Goal: Task Accomplishment & Management: Use online tool/utility

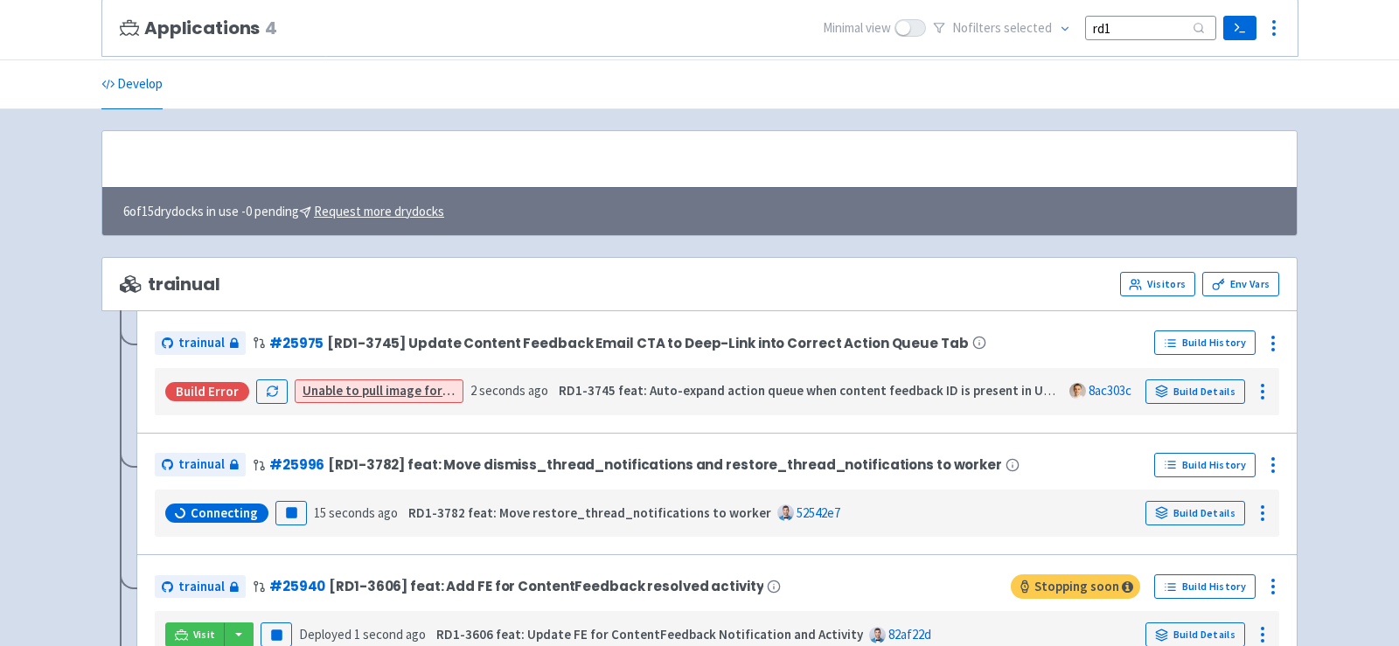
scroll to position [207, 0]
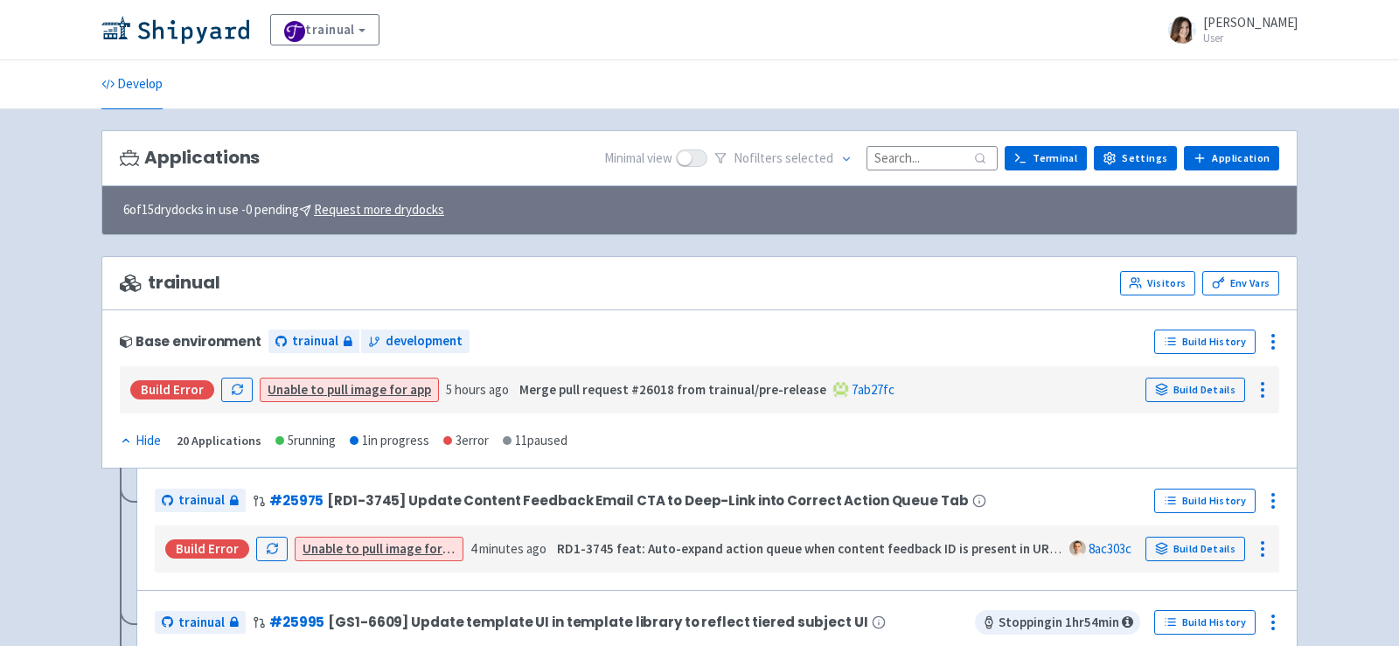
click at [930, 161] on input at bounding box center [932, 158] width 131 height 24
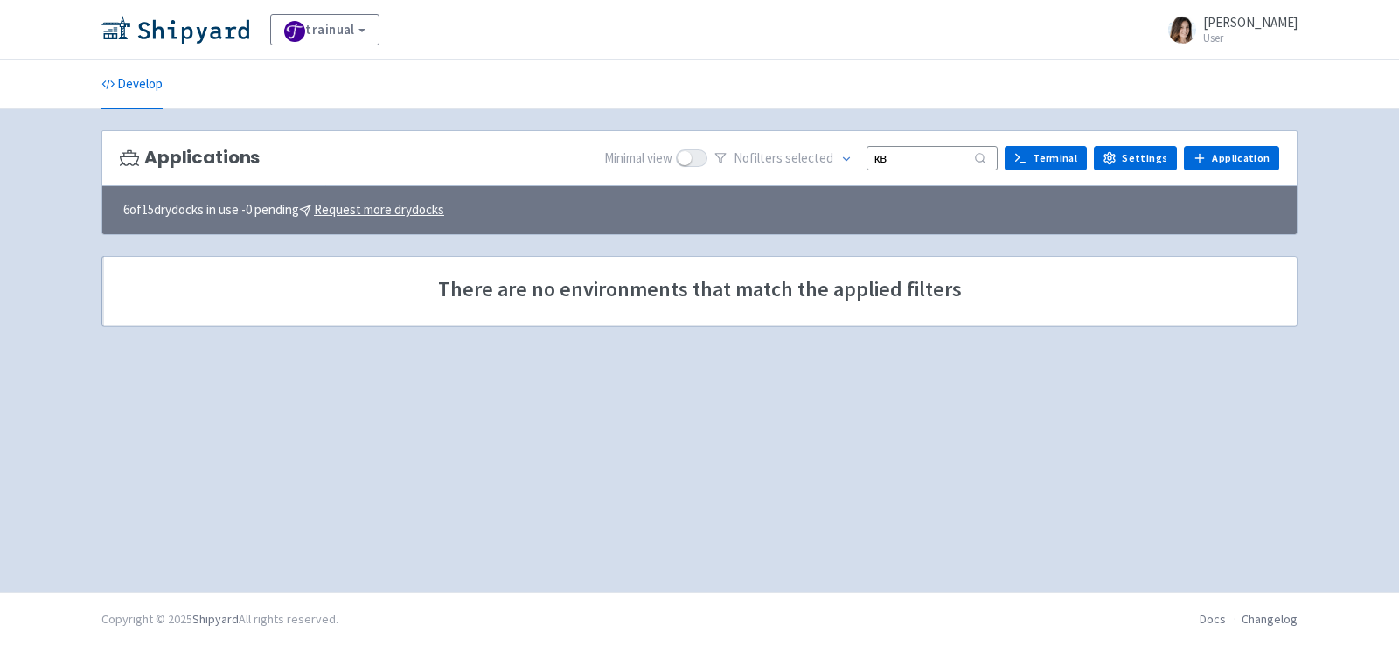
type input "к"
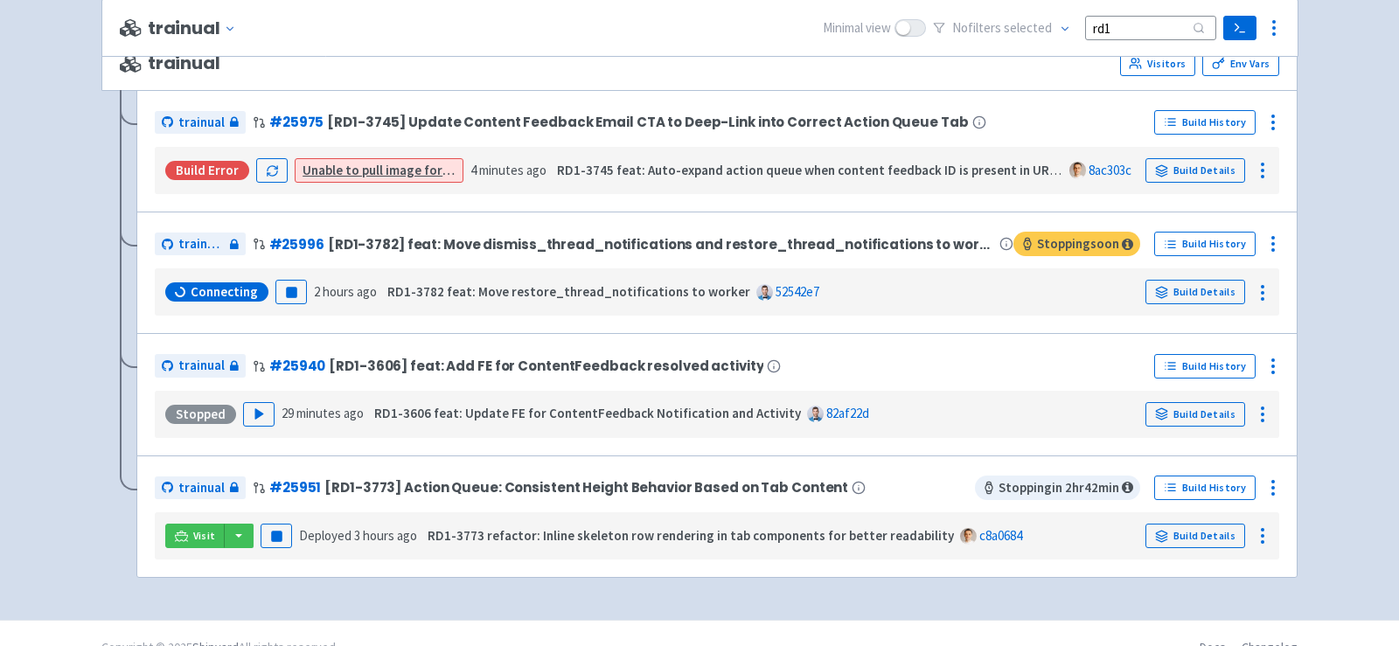
scroll to position [243, 0]
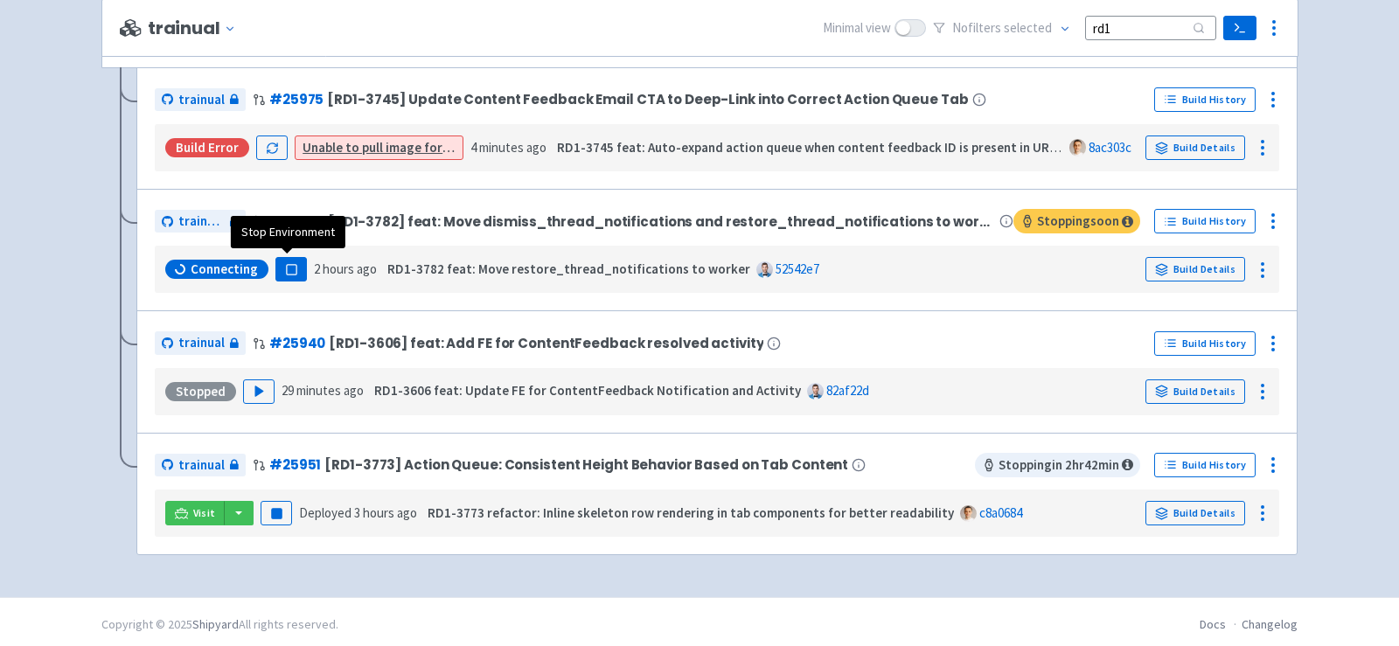
type input "rd1"
click at [285, 263] on icon "button" at bounding box center [291, 269] width 13 height 13
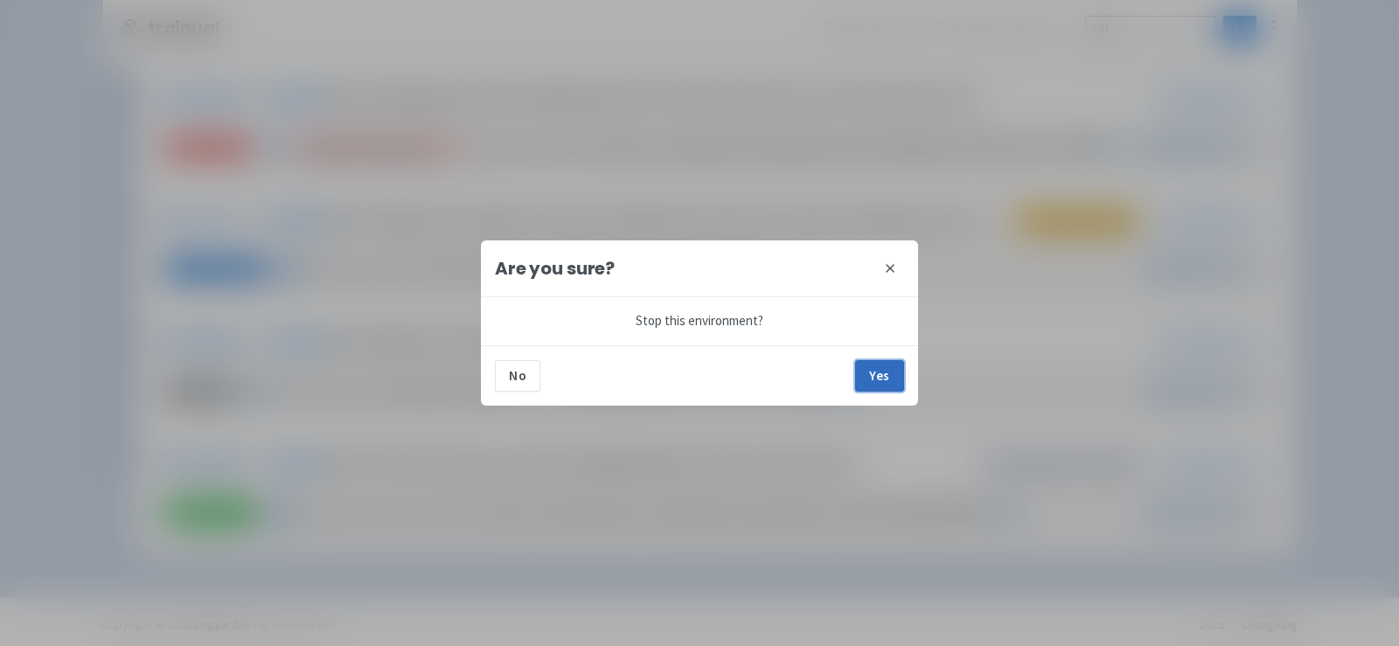
click at [868, 380] on button "Yes" at bounding box center [879, 375] width 49 height 31
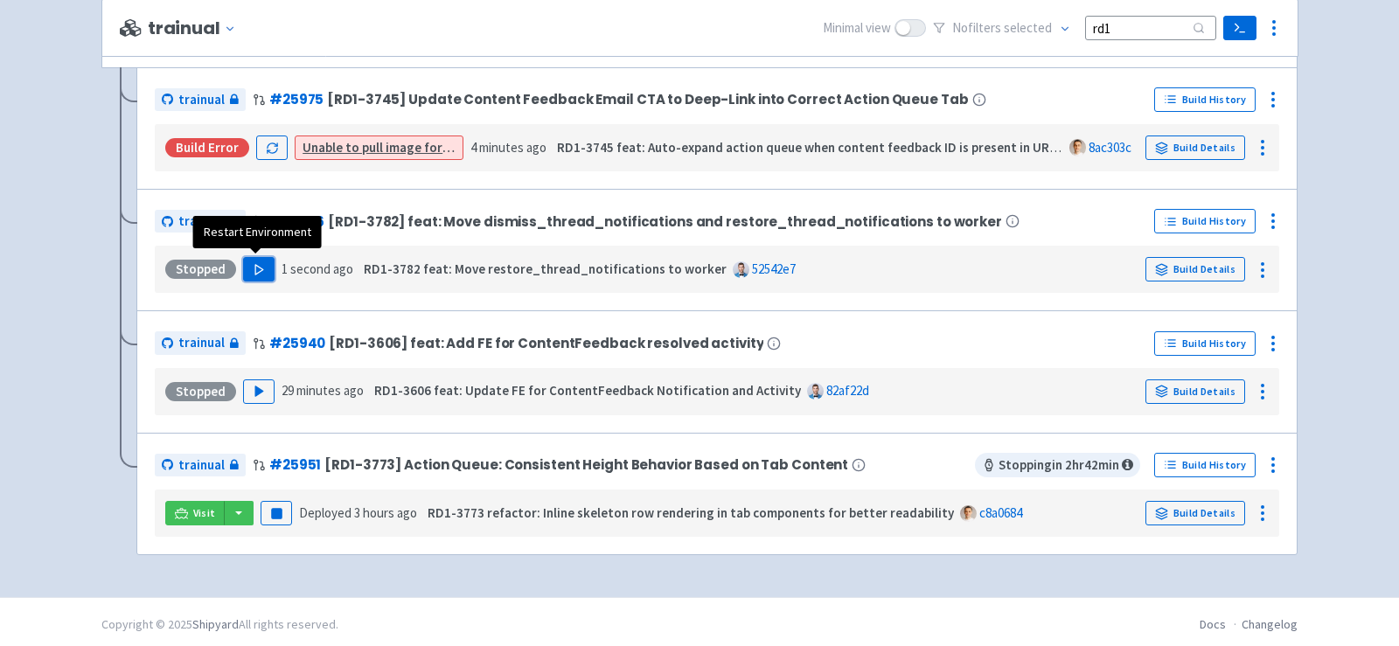
click at [260, 268] on icon "button" at bounding box center [259, 269] width 13 height 13
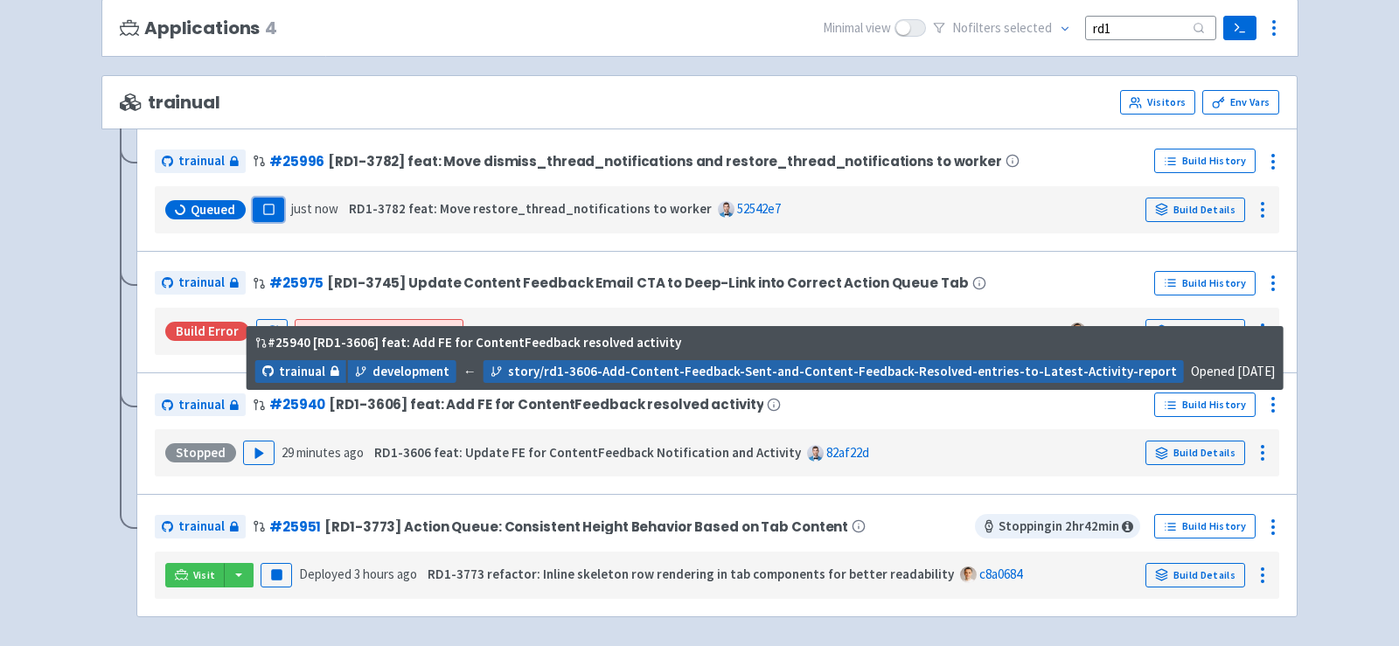
scroll to position [185, 0]
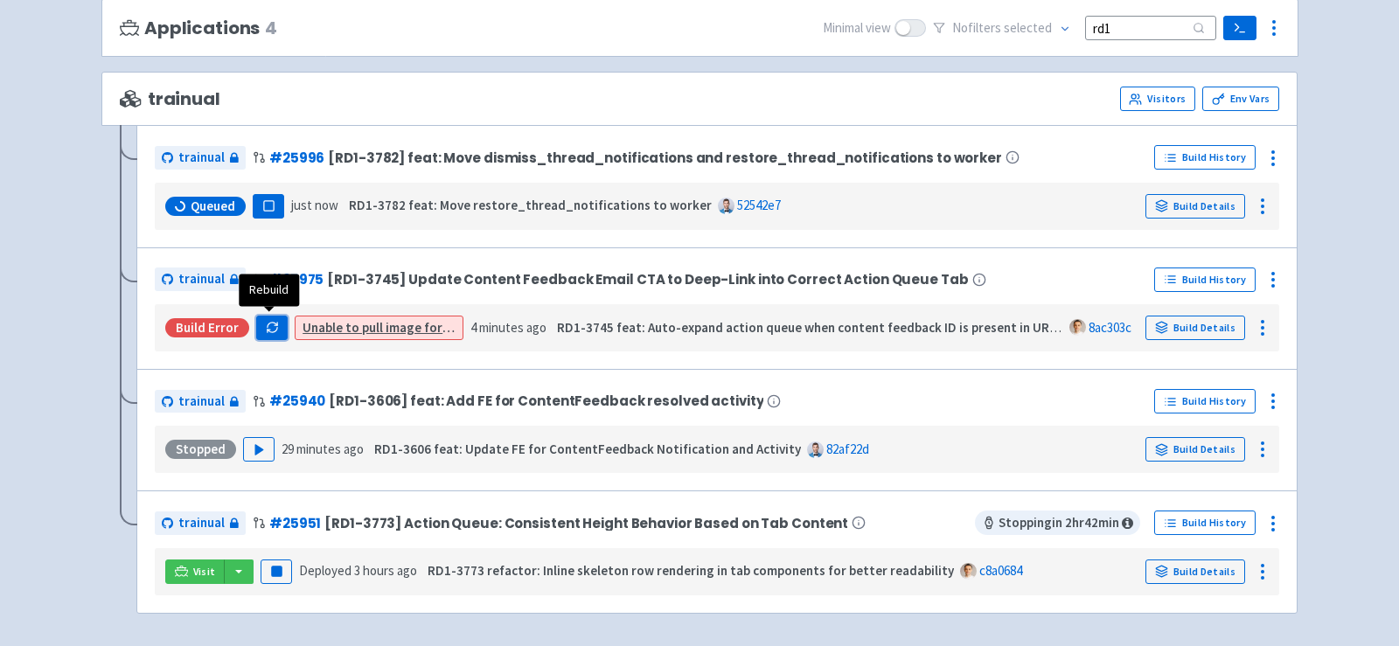
click at [256, 327] on button "button" at bounding box center [271, 328] width 31 height 24
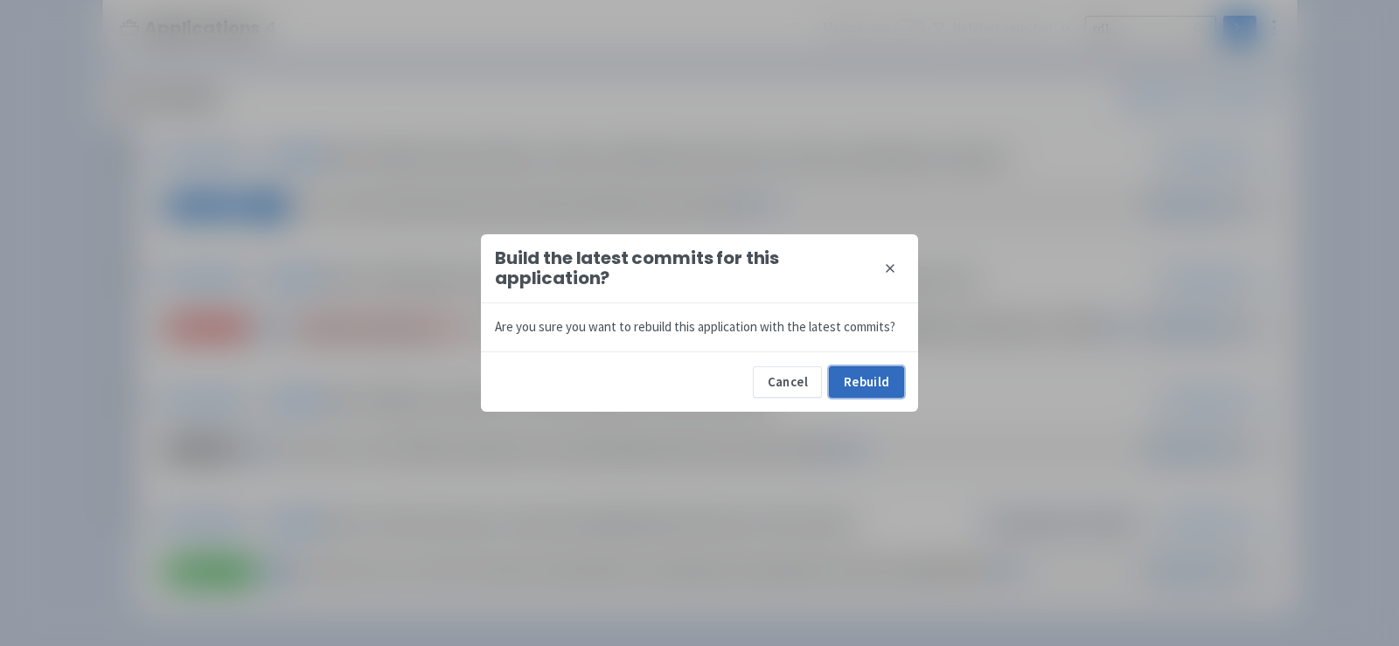
click at [890, 392] on button "Rebuild" at bounding box center [866, 381] width 75 height 31
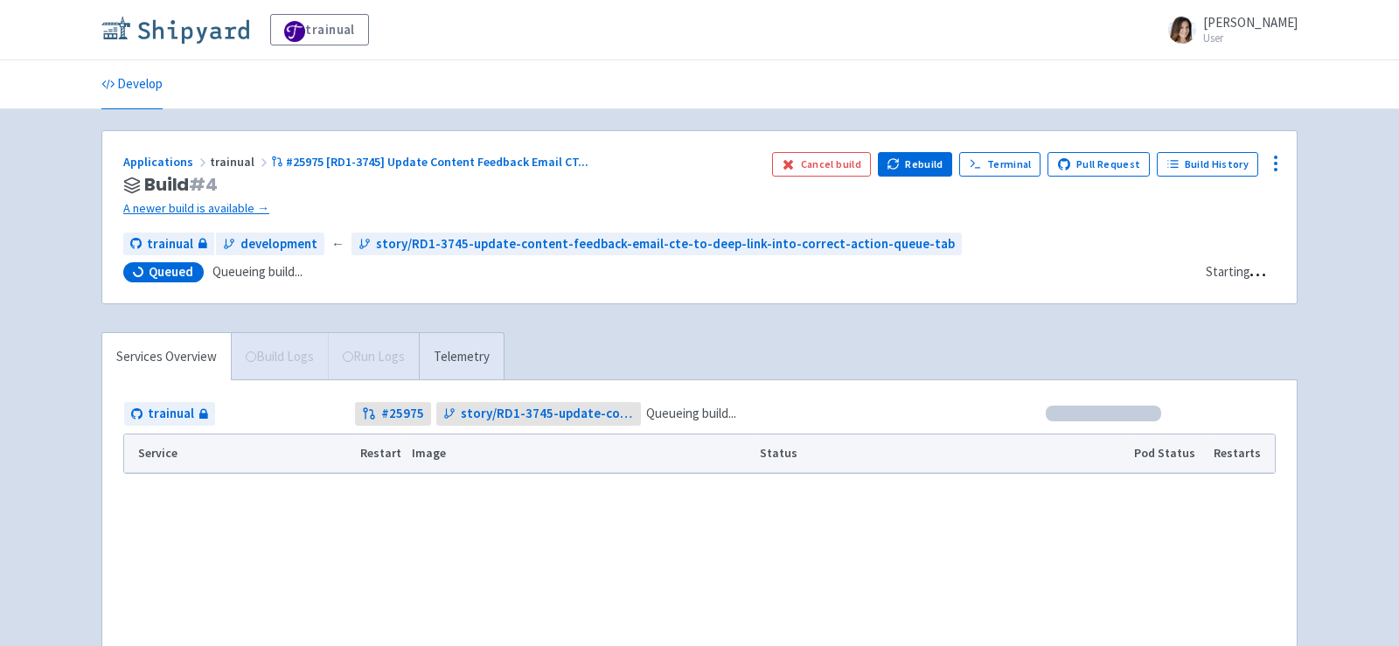
click at [215, 24] on img at bounding box center [175, 30] width 148 height 28
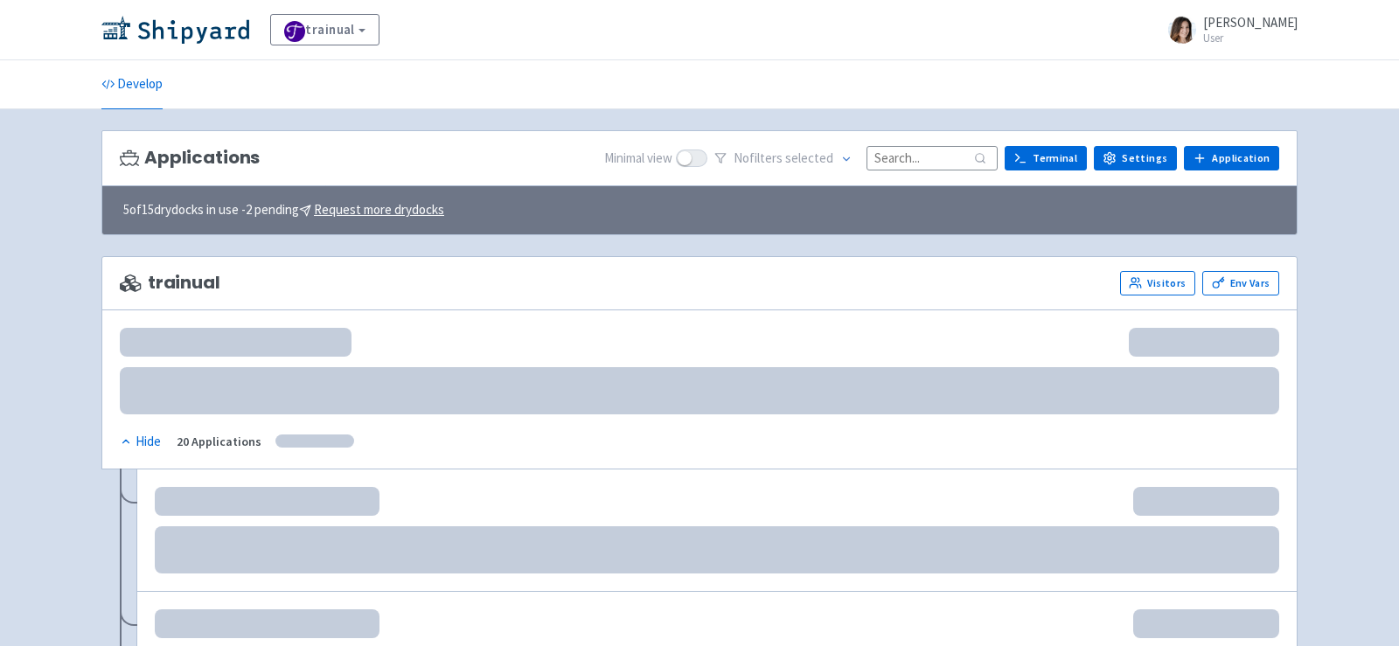
click at [915, 151] on input at bounding box center [932, 158] width 131 height 24
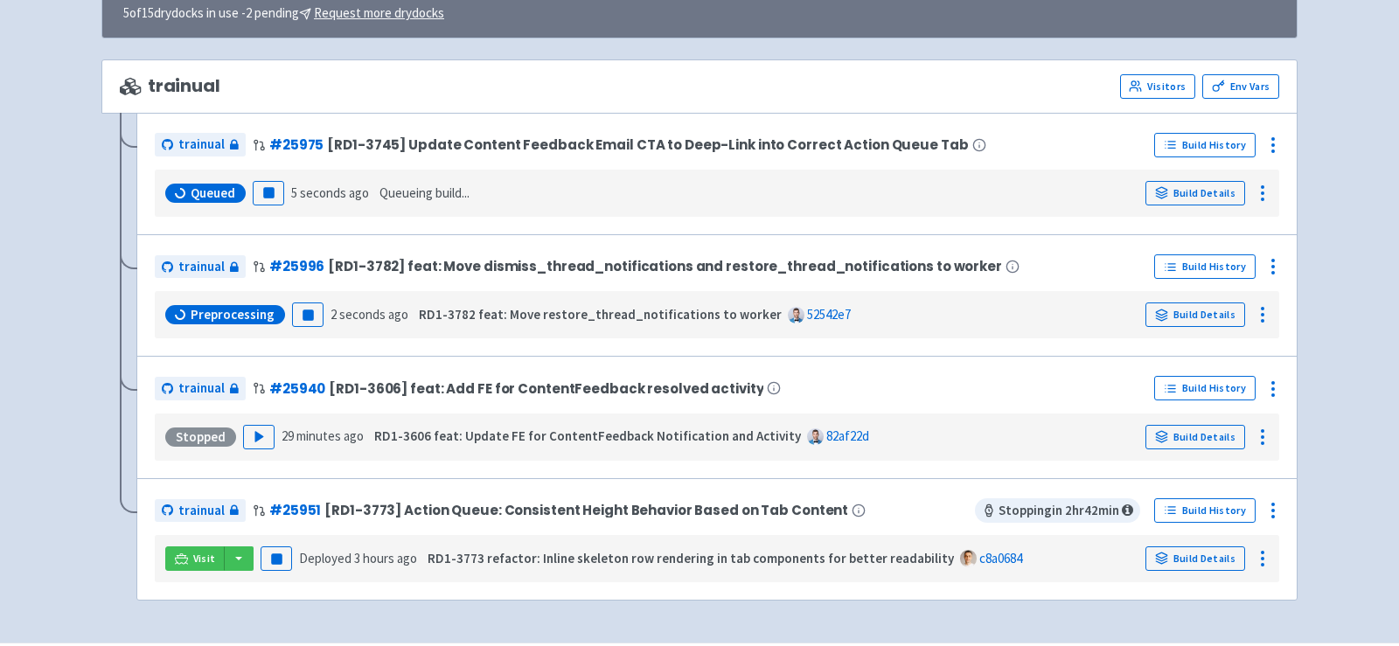
scroll to position [243, 0]
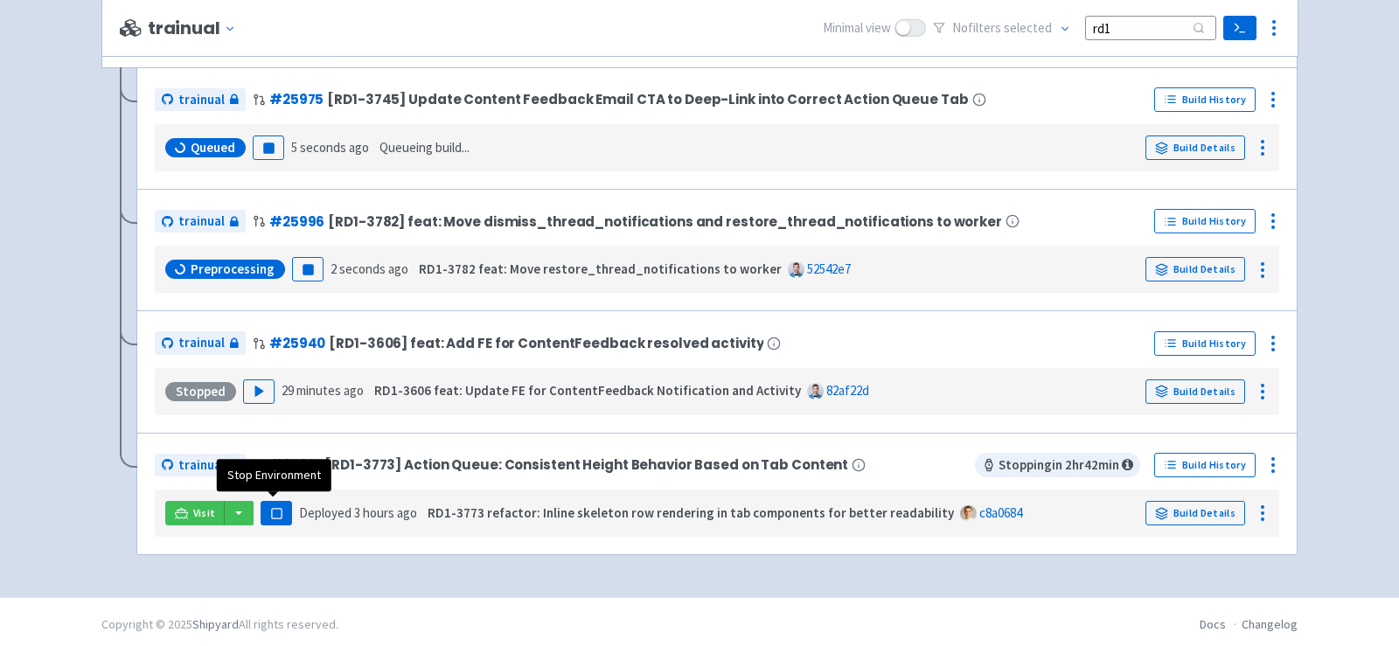
type input "rd1"
click at [276, 511] on rect "button" at bounding box center [276, 513] width 10 height 10
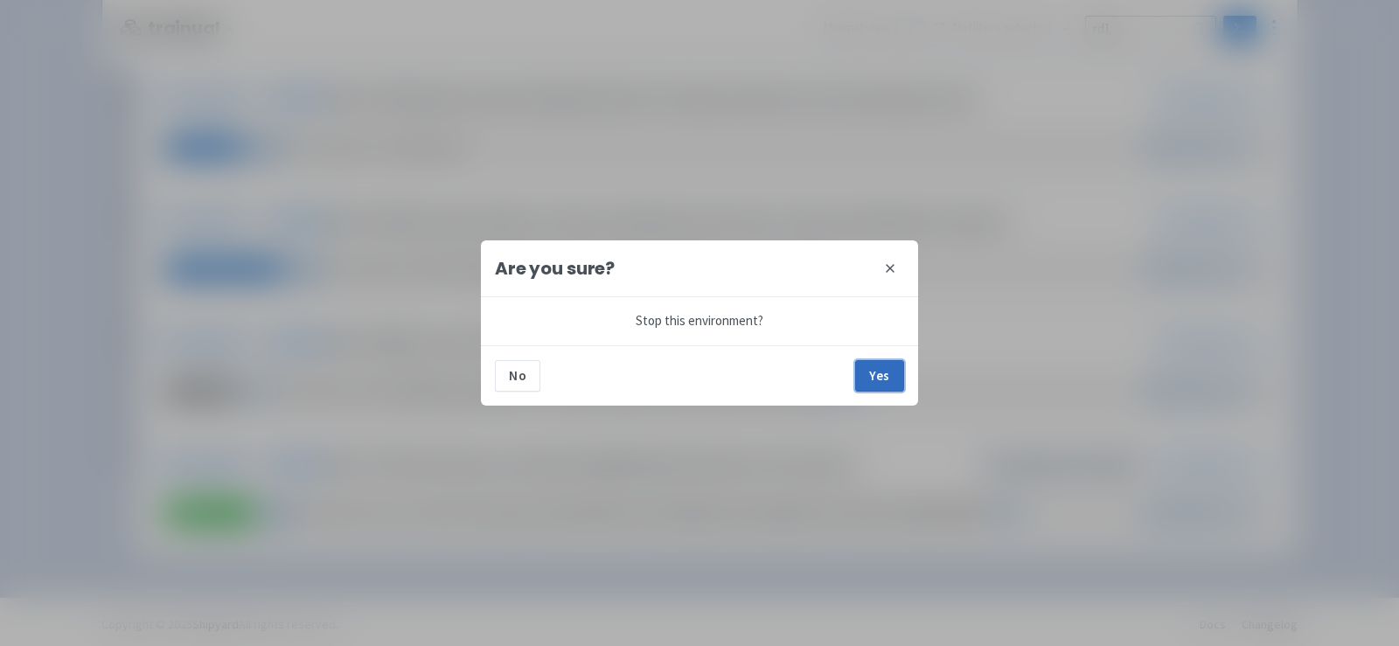
click at [876, 371] on button "Yes" at bounding box center [879, 375] width 49 height 31
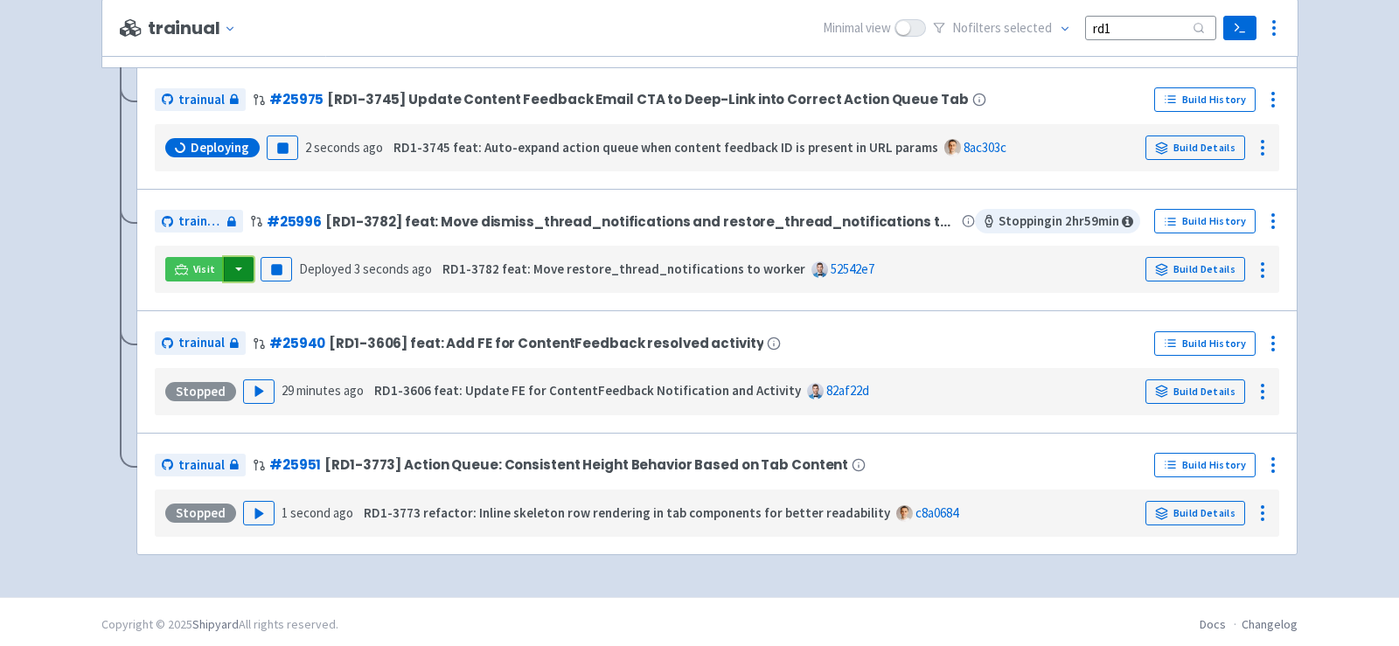
click at [236, 266] on button "button" at bounding box center [239, 269] width 30 height 24
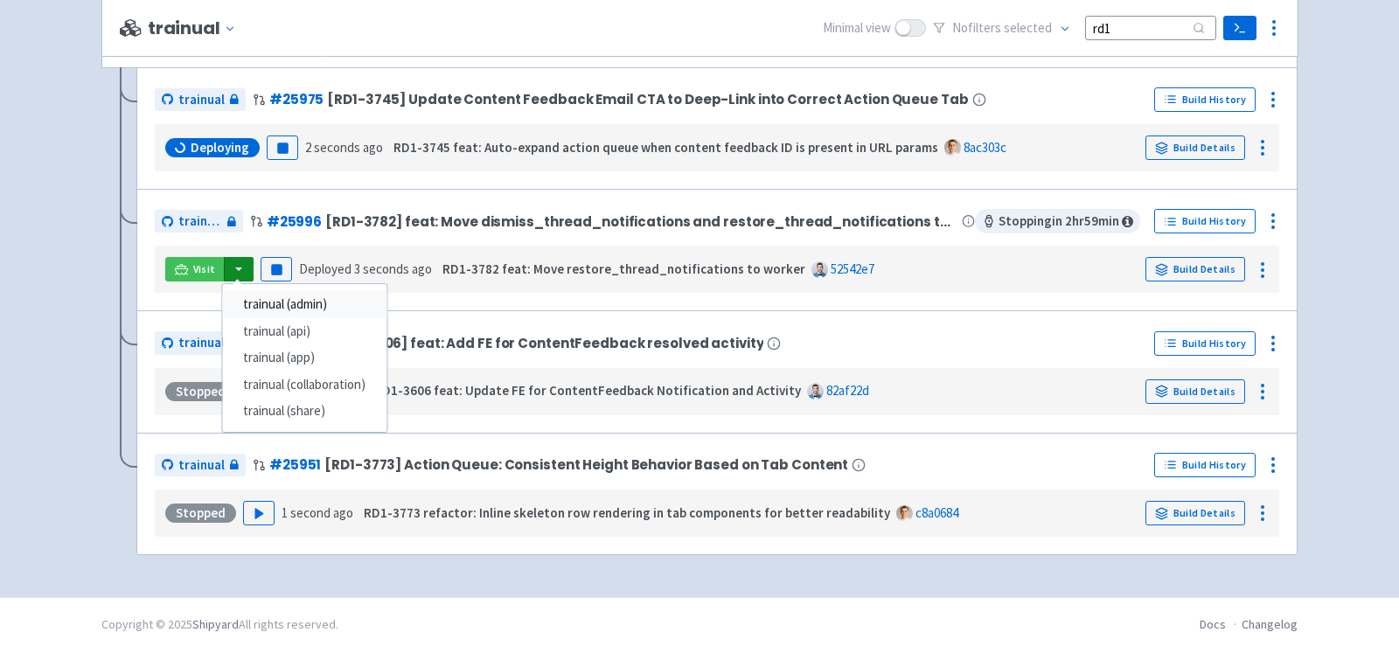
click at [305, 297] on link "trainual (admin)" at bounding box center [304, 304] width 164 height 27
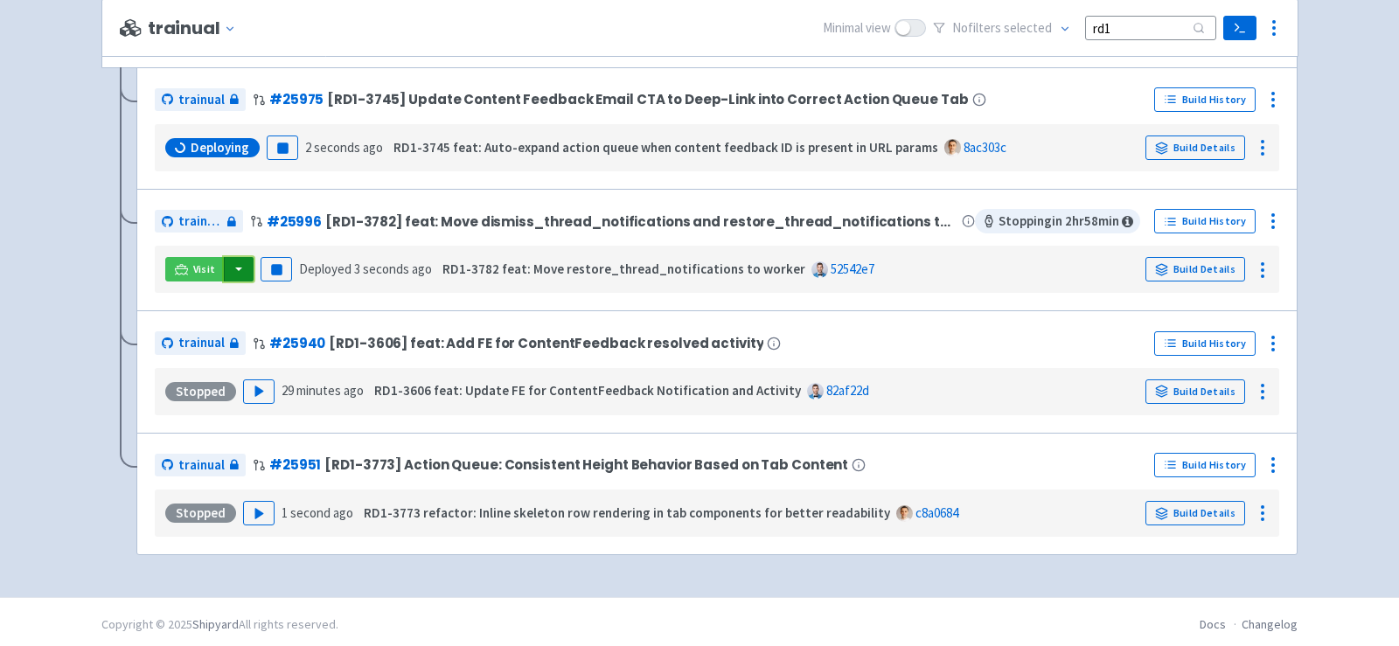
click at [239, 272] on button "button" at bounding box center [239, 269] width 30 height 24
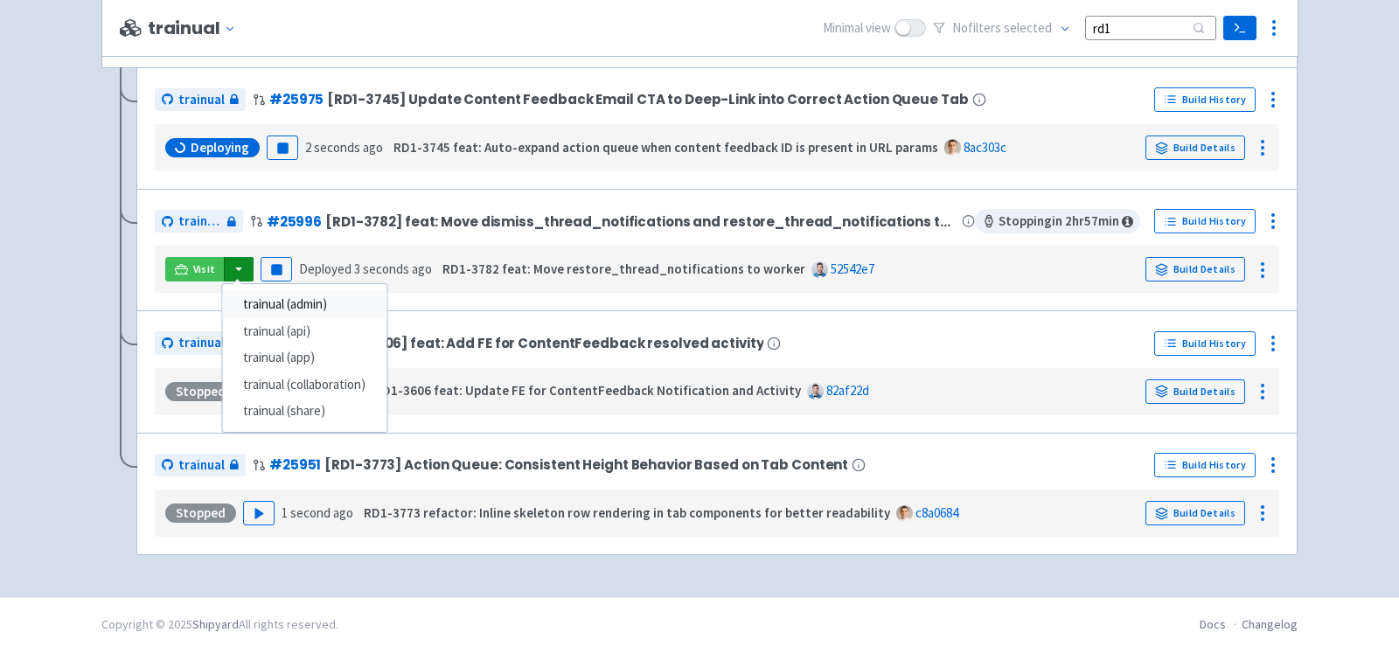
click at [282, 308] on link "trainual (admin)" at bounding box center [304, 304] width 164 height 27
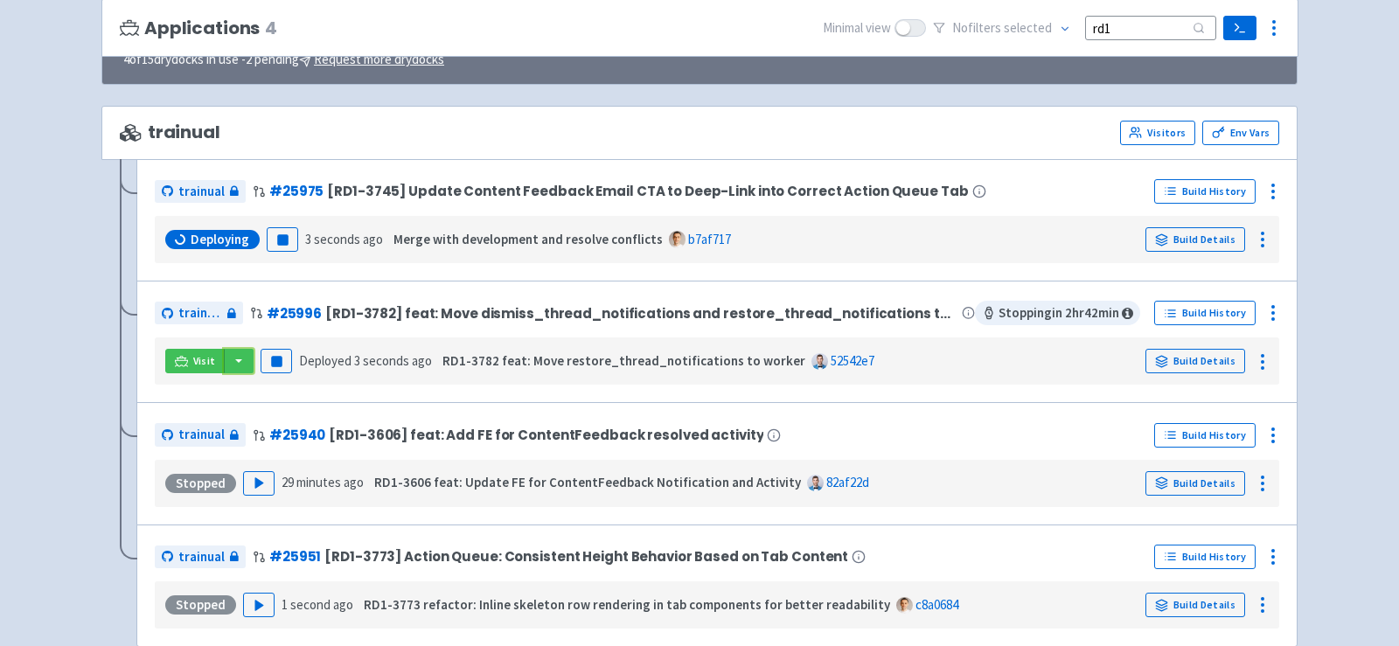
scroll to position [155, 0]
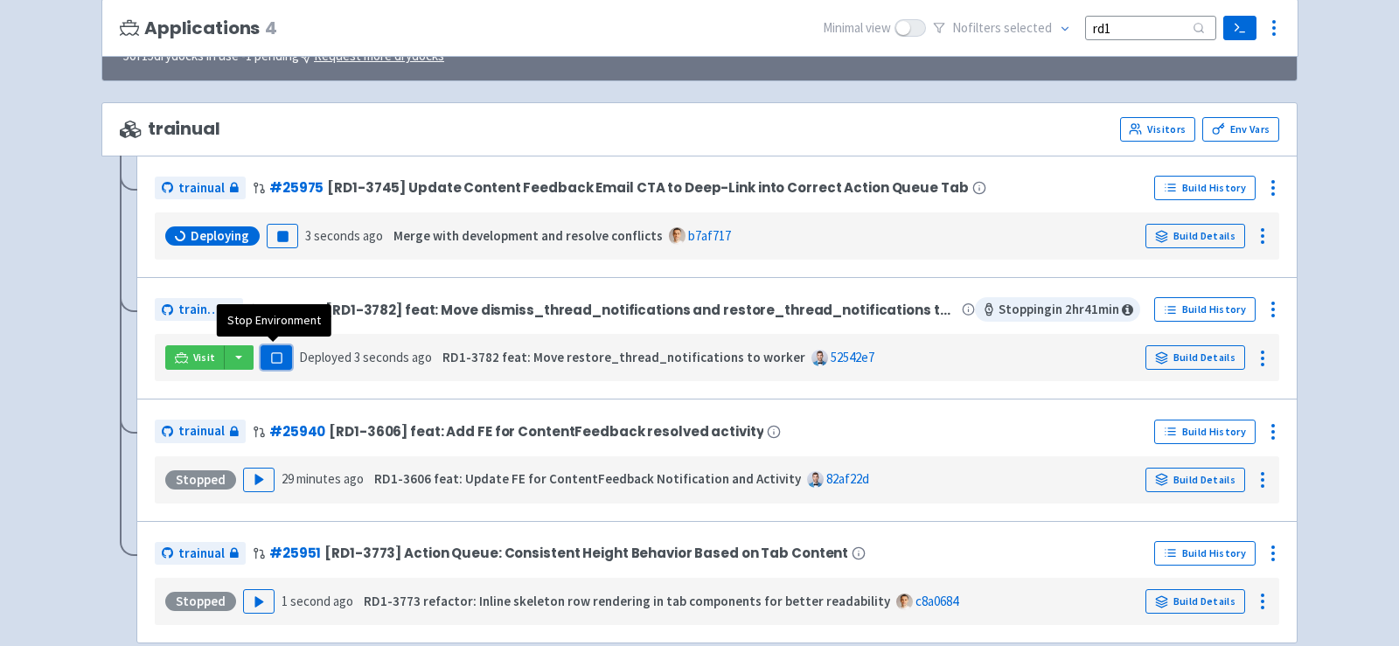
click at [280, 359] on button "Pause" at bounding box center [276, 357] width 31 height 24
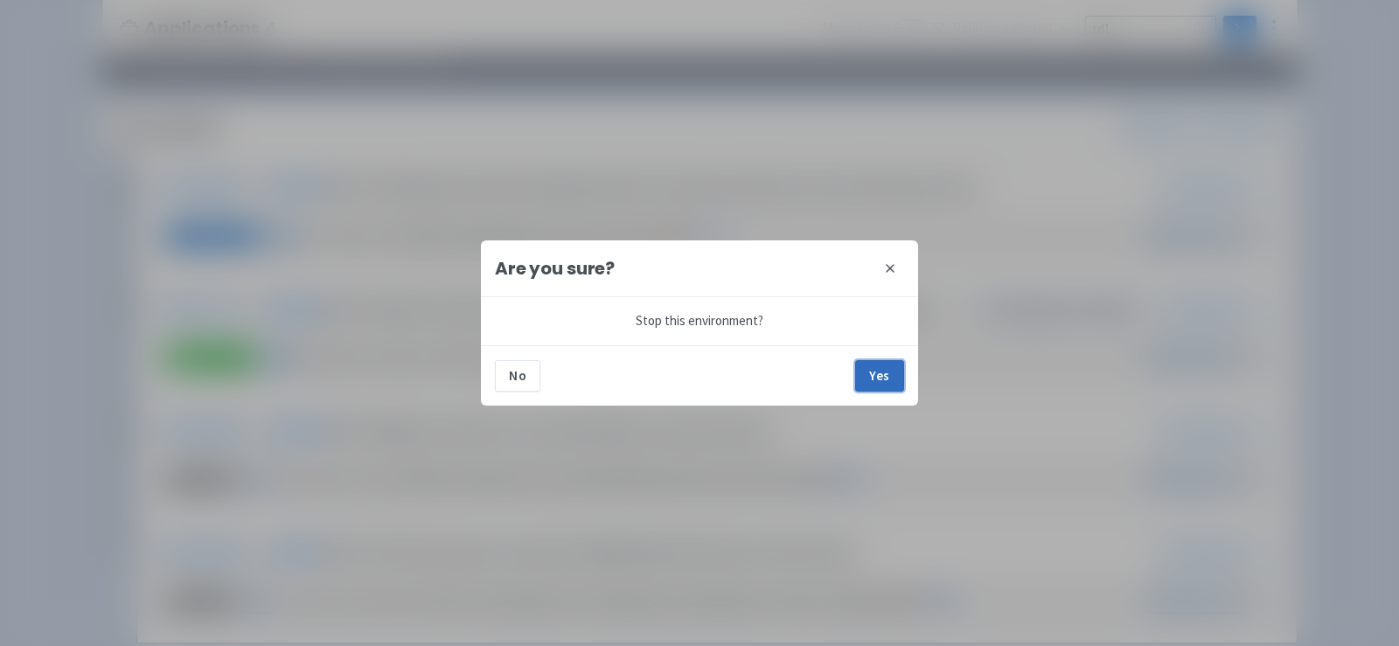
click at [881, 379] on button "Yes" at bounding box center [879, 375] width 49 height 31
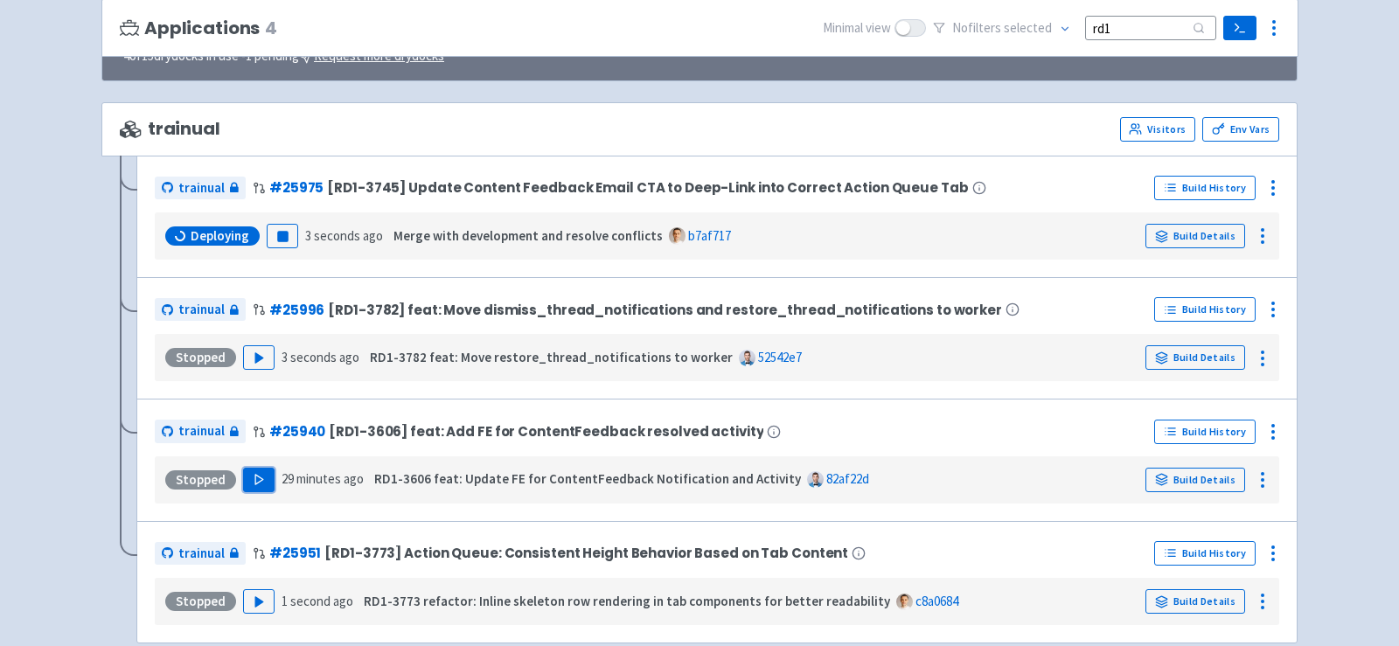
click at [255, 475] on polygon "button" at bounding box center [259, 480] width 8 height 10
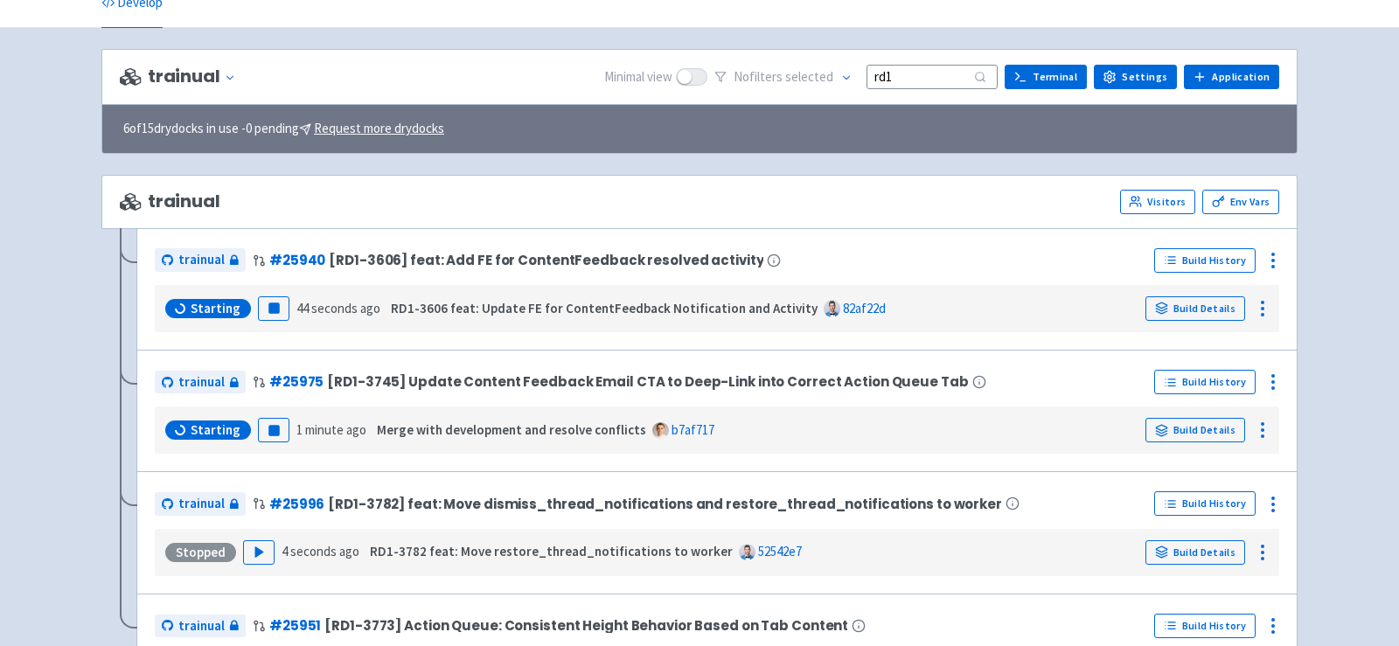
scroll to position [0, 0]
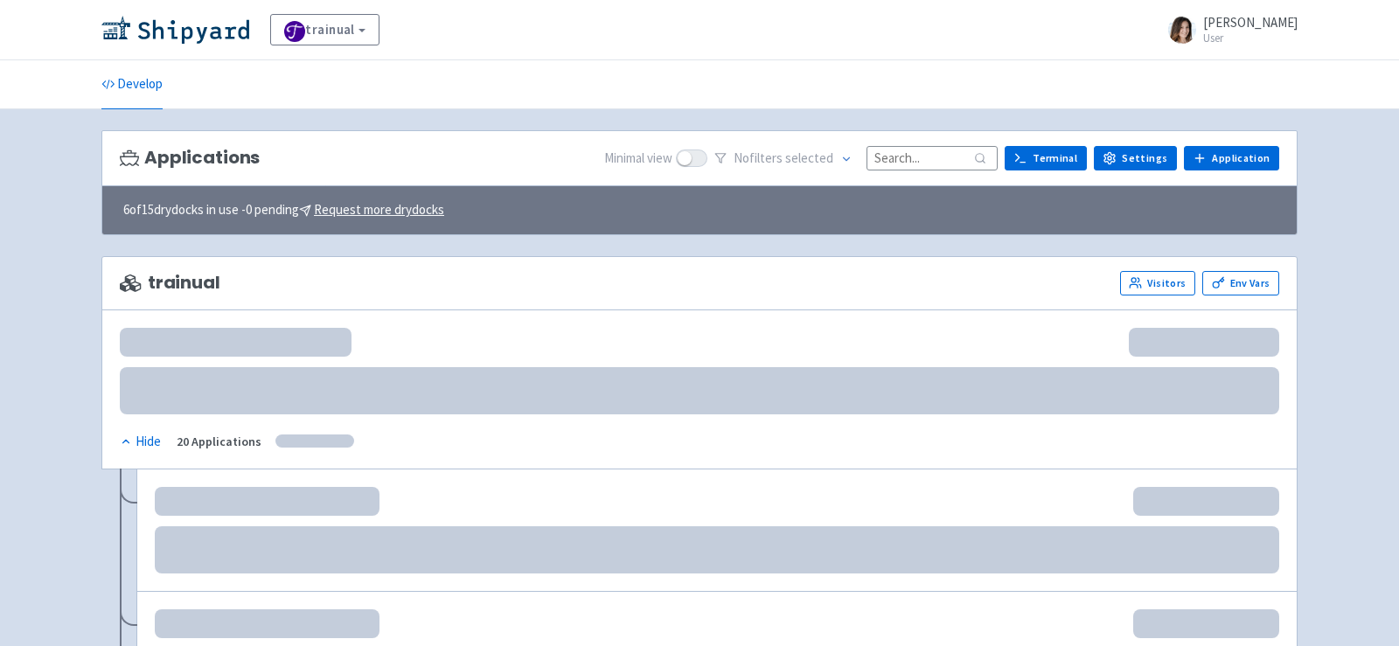
click at [927, 148] on input at bounding box center [932, 158] width 131 height 24
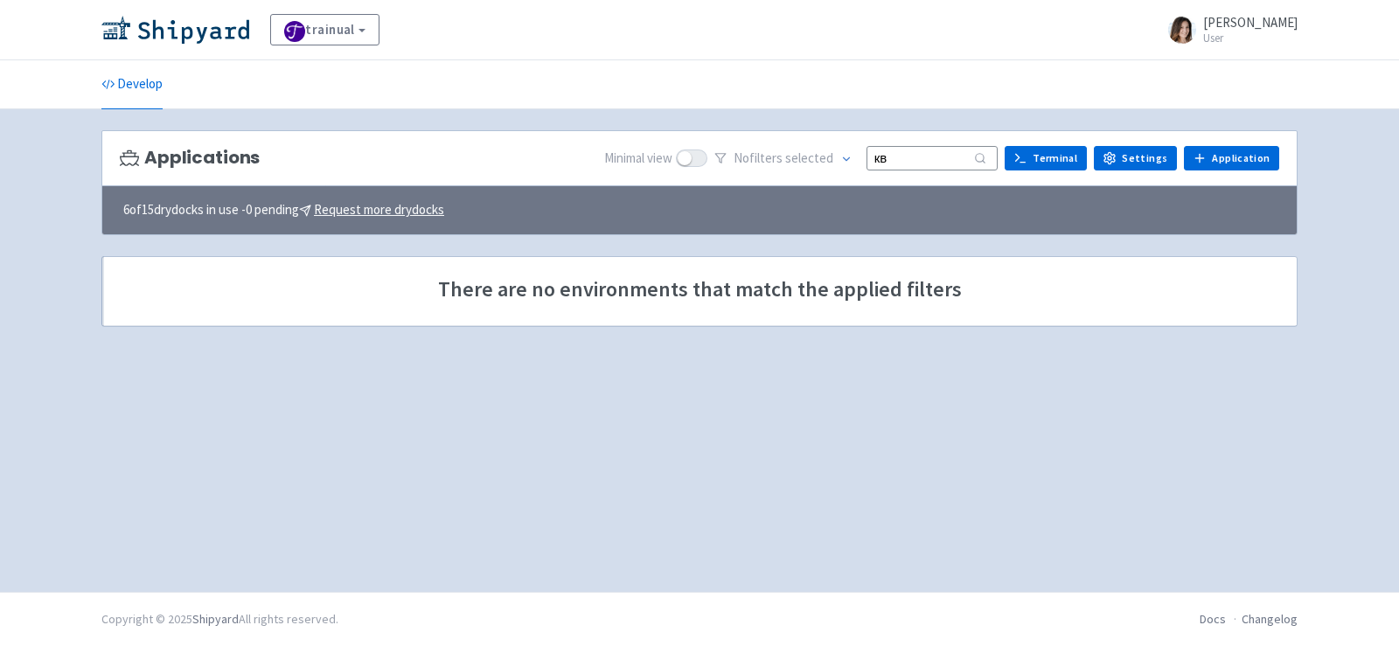
type input "к"
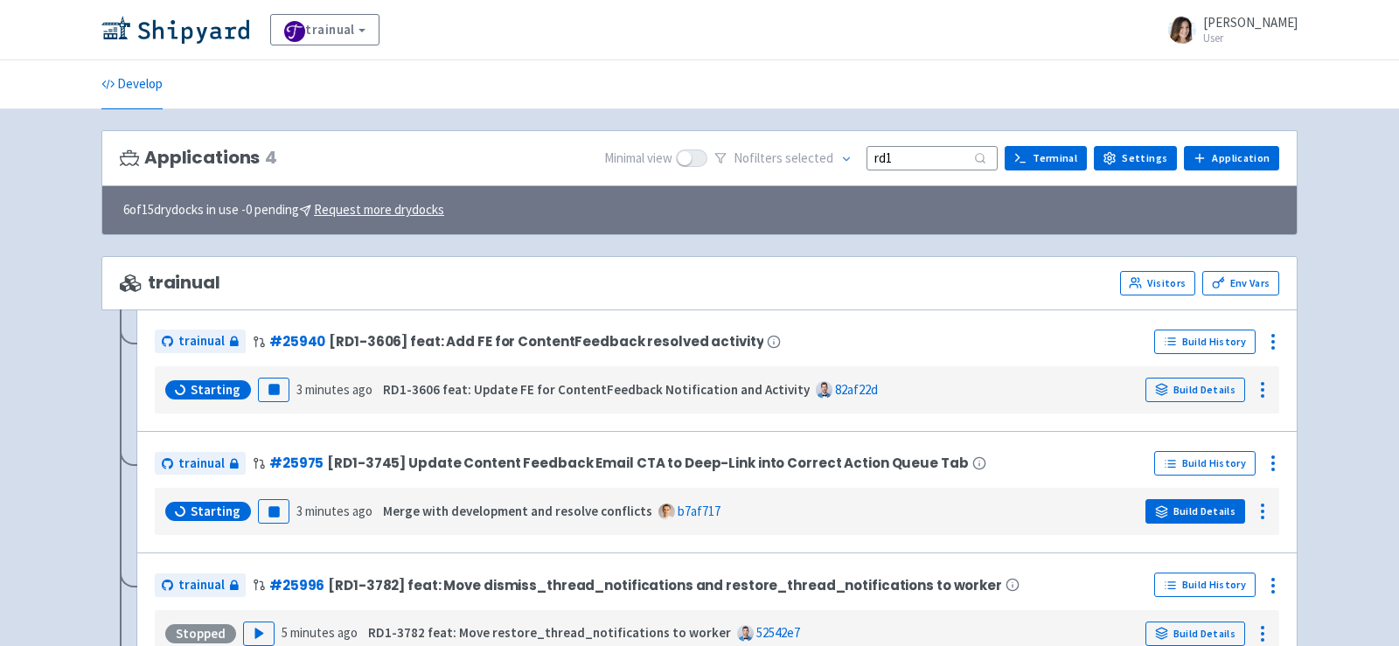
type input "rd1"
click at [1212, 500] on link "Build Details" at bounding box center [1196, 511] width 100 height 24
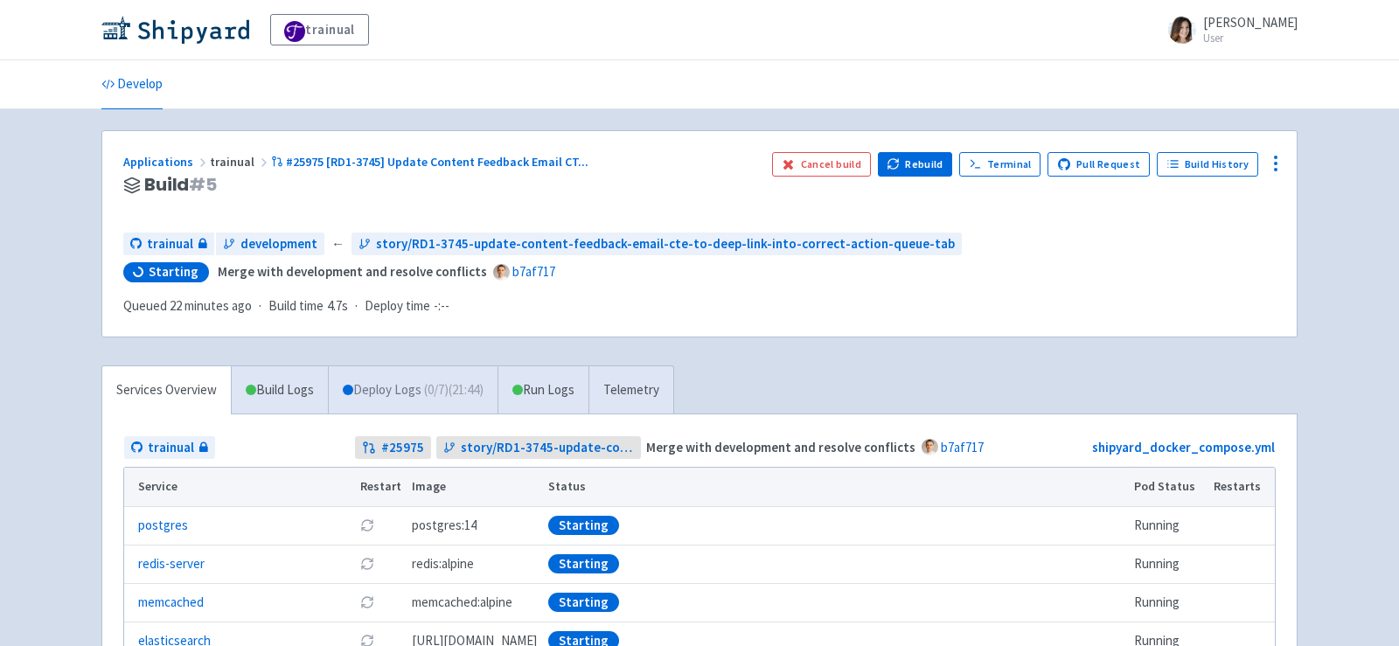
click at [405, 366] on link "Deploy Logs ( 0 / 7 ) (21:44)" at bounding box center [413, 390] width 170 height 48
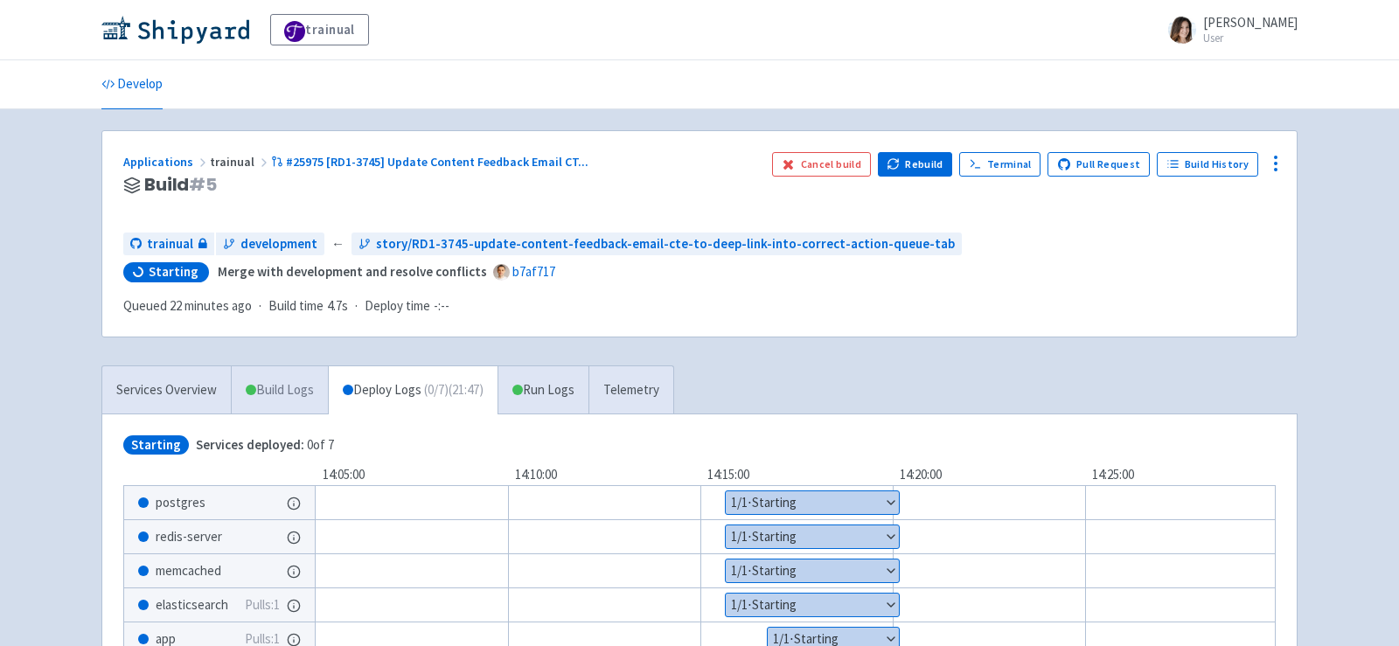
click at [248, 366] on link "Build Logs" at bounding box center [280, 390] width 96 height 48
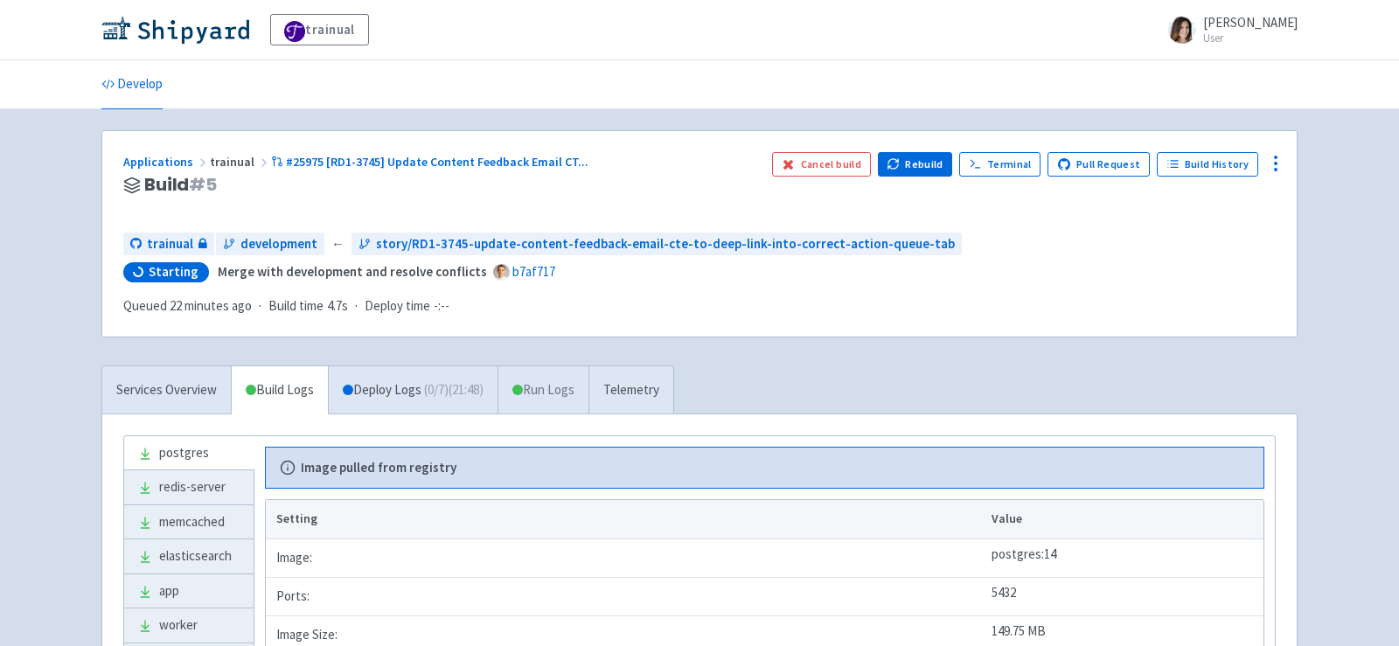
click at [540, 366] on link "Run Logs" at bounding box center [543, 390] width 91 height 48
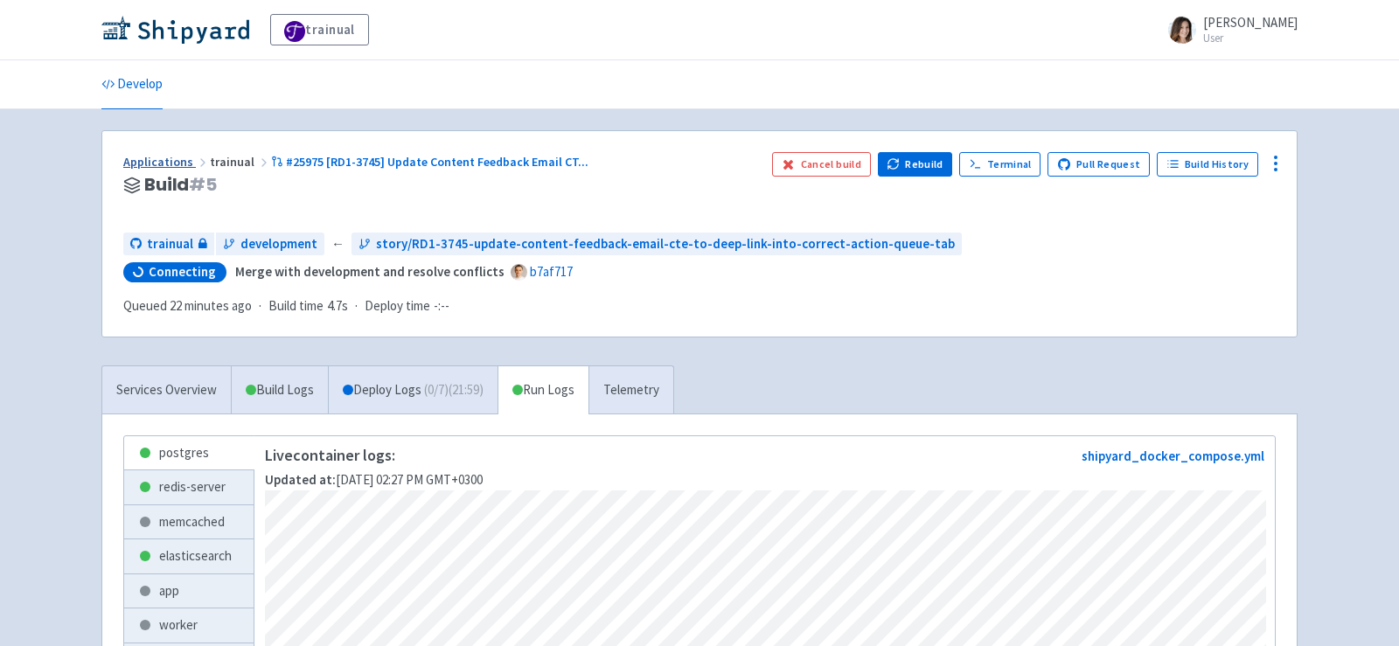
click at [172, 163] on link "Applications" at bounding box center [166, 162] width 87 height 16
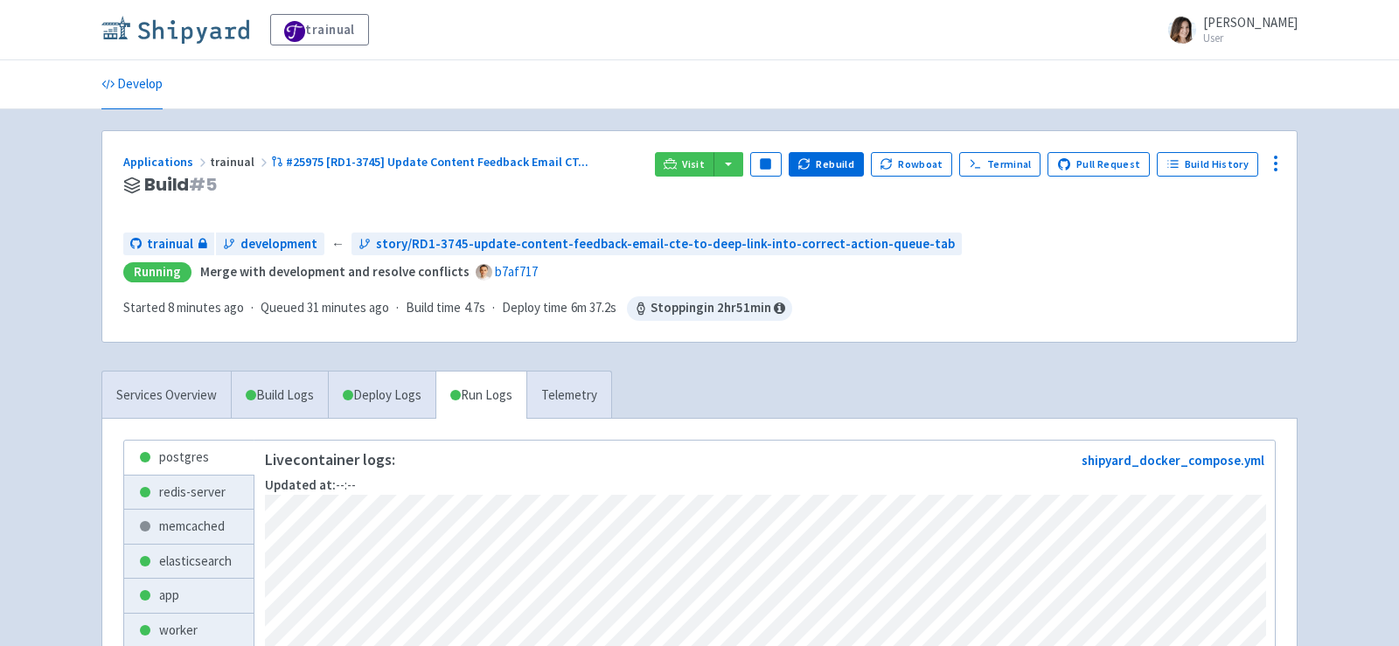
click at [195, 28] on img at bounding box center [175, 30] width 148 height 28
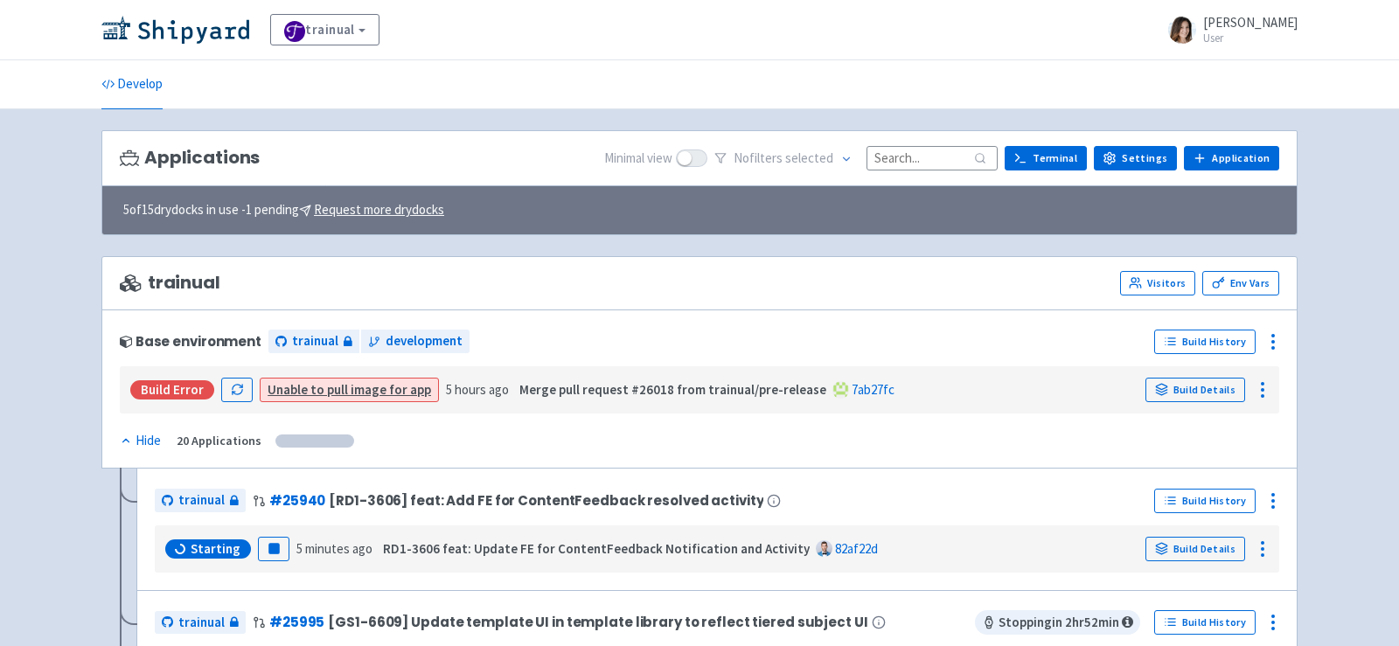
click at [924, 158] on input at bounding box center [932, 158] width 131 height 24
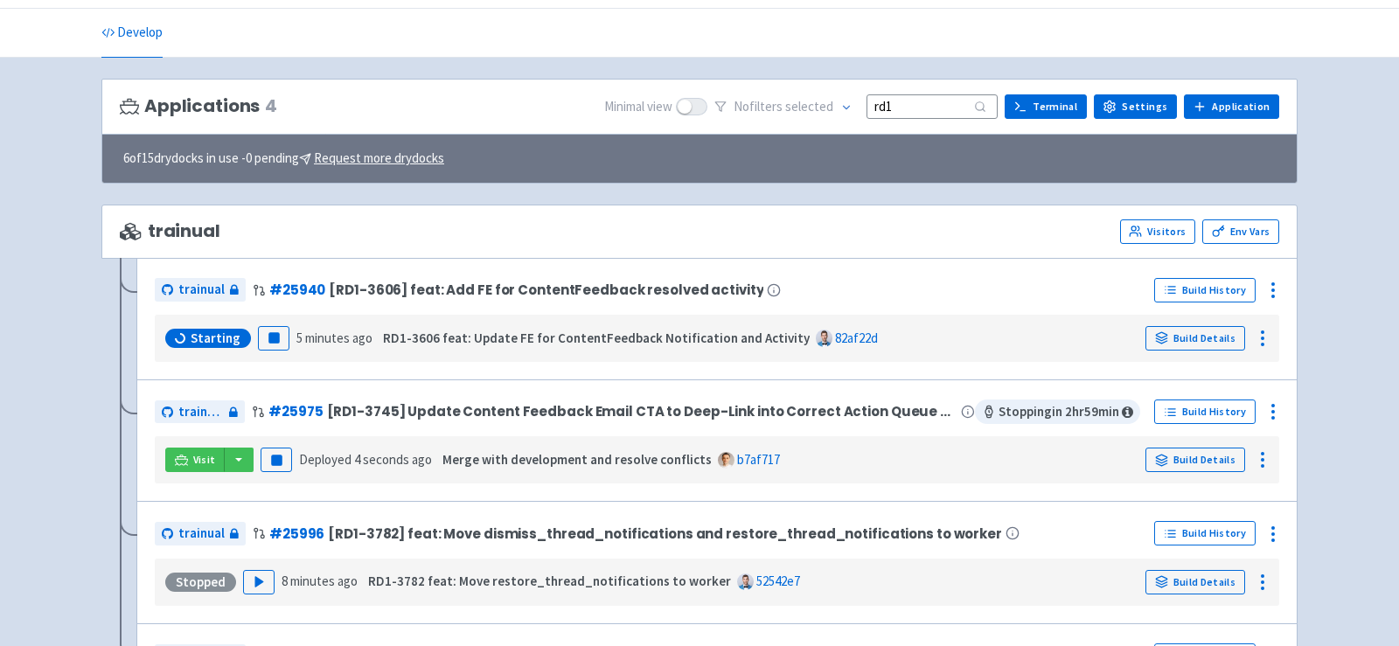
scroll to position [48, 0]
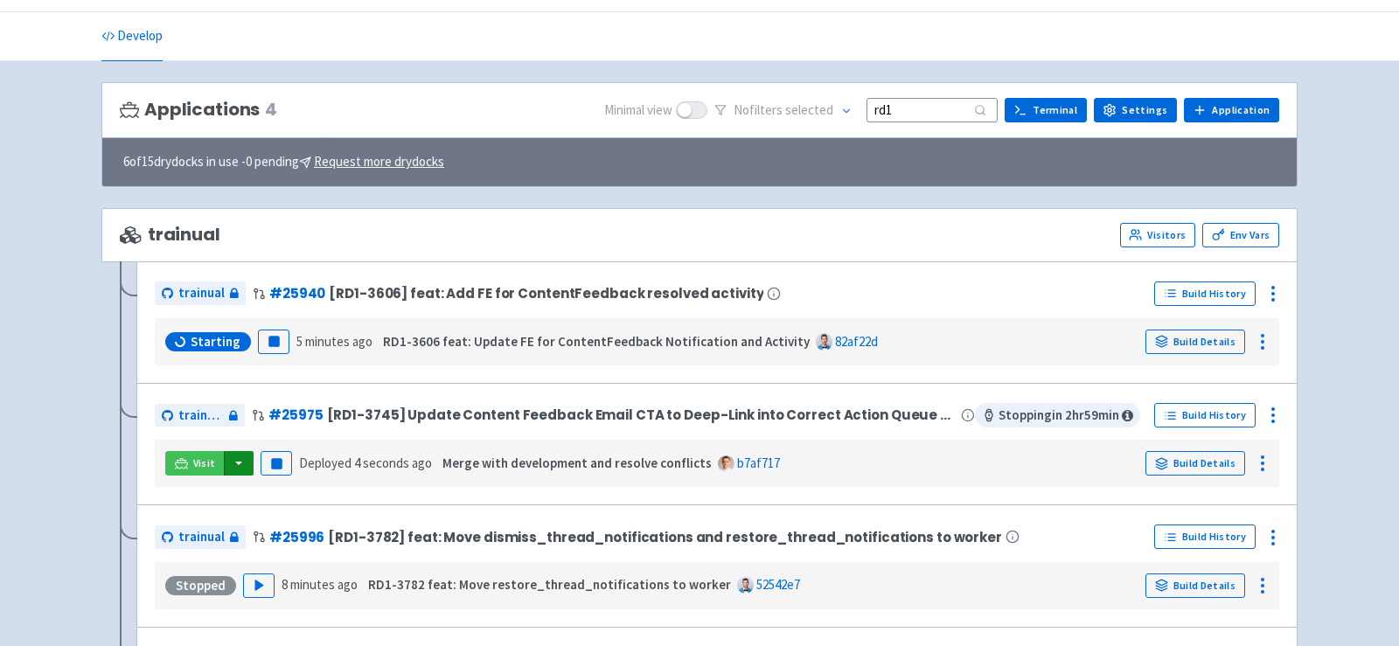
type input "rd1"
click at [233, 464] on button "button" at bounding box center [239, 463] width 30 height 24
click at [289, 491] on link "trainual (admin)" at bounding box center [304, 498] width 164 height 27
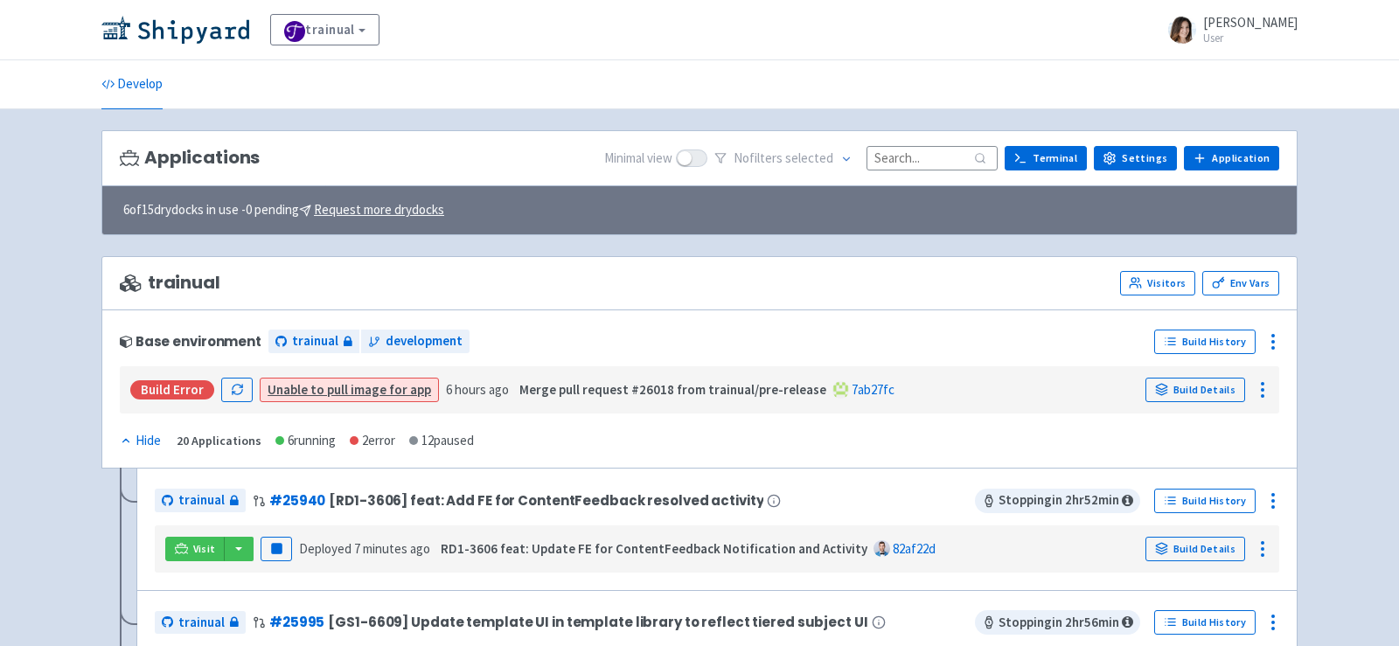
click at [926, 150] on input at bounding box center [932, 158] width 131 height 24
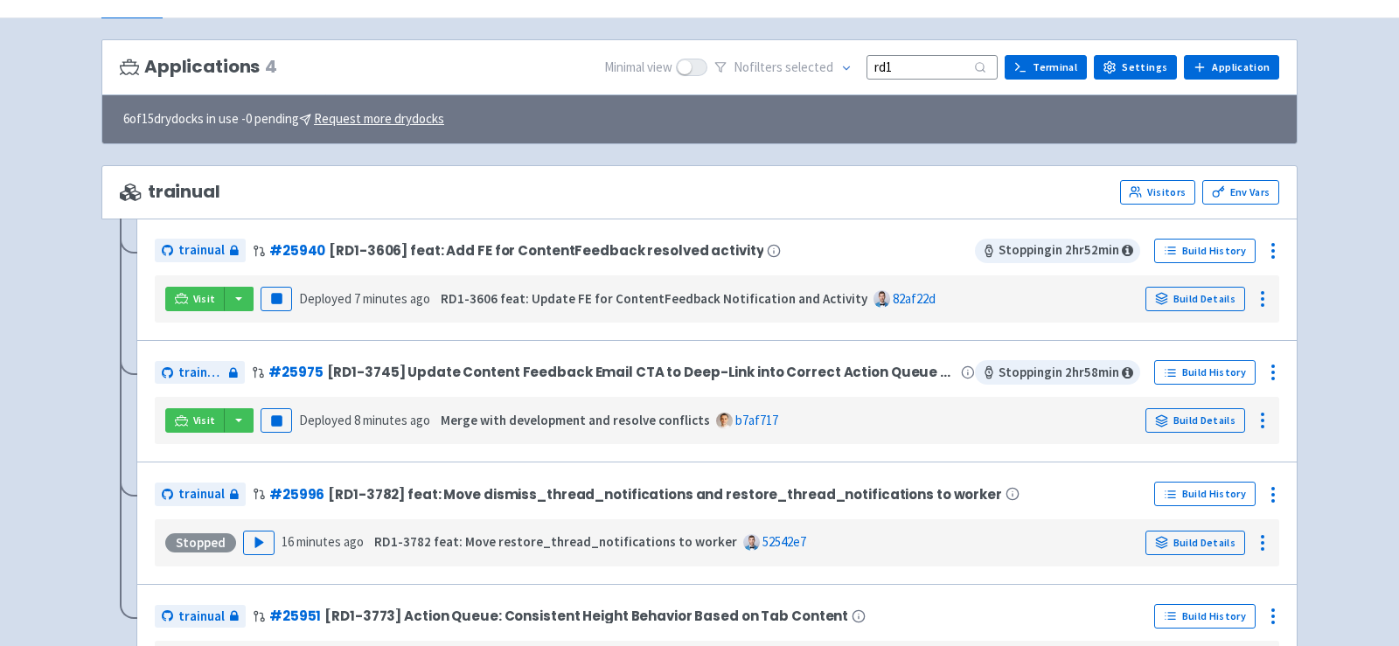
scroll to position [102, 0]
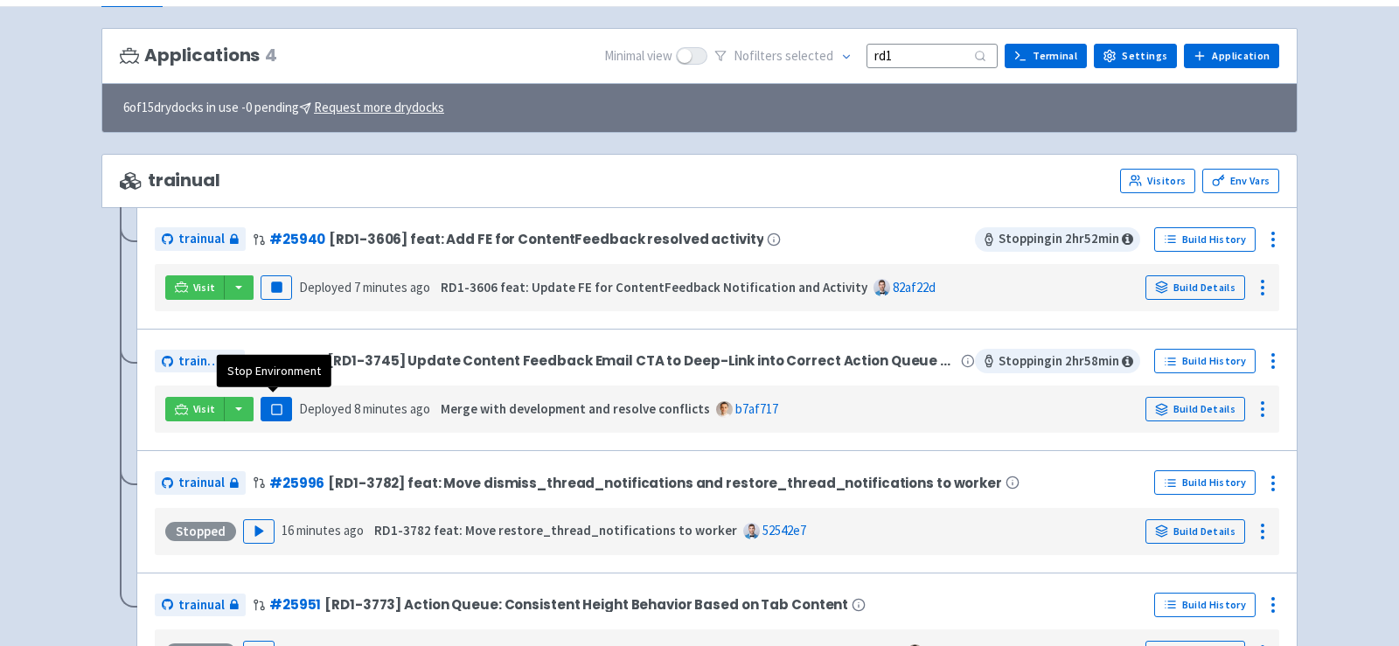
type input "rd1"
click at [272, 405] on rect "button" at bounding box center [276, 410] width 10 height 10
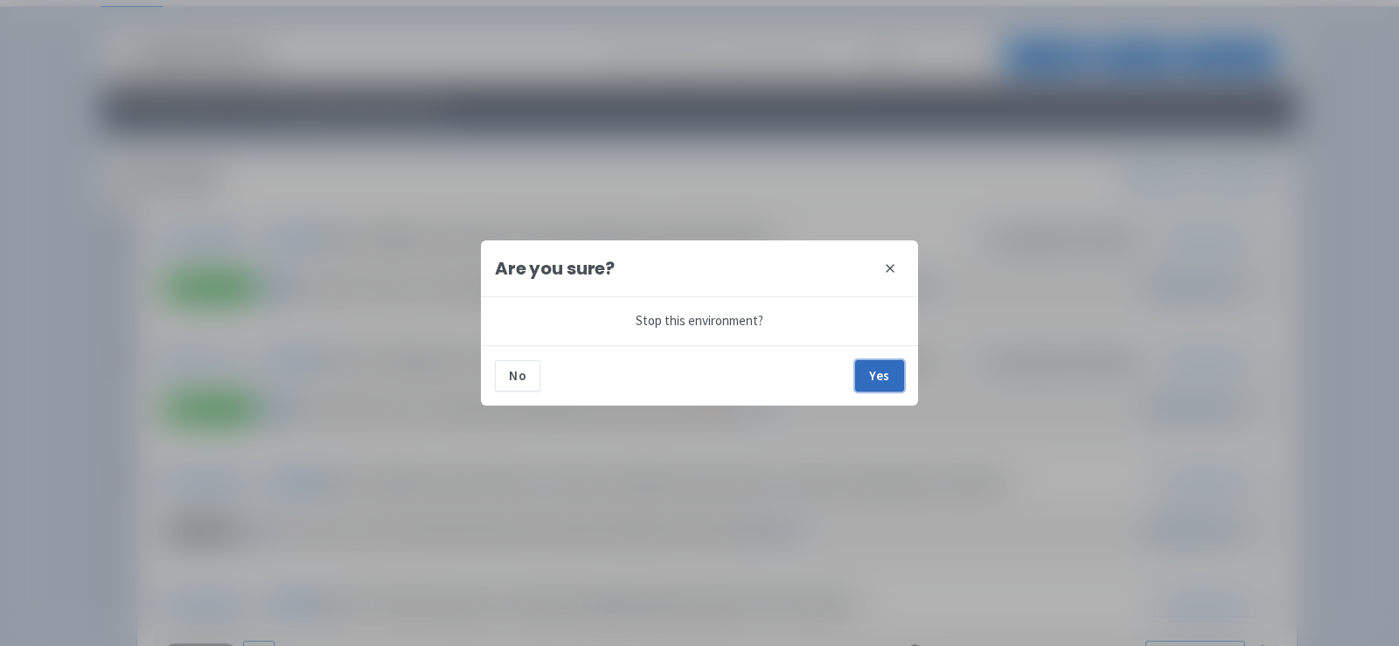
click at [887, 378] on button "Yes" at bounding box center [879, 375] width 49 height 31
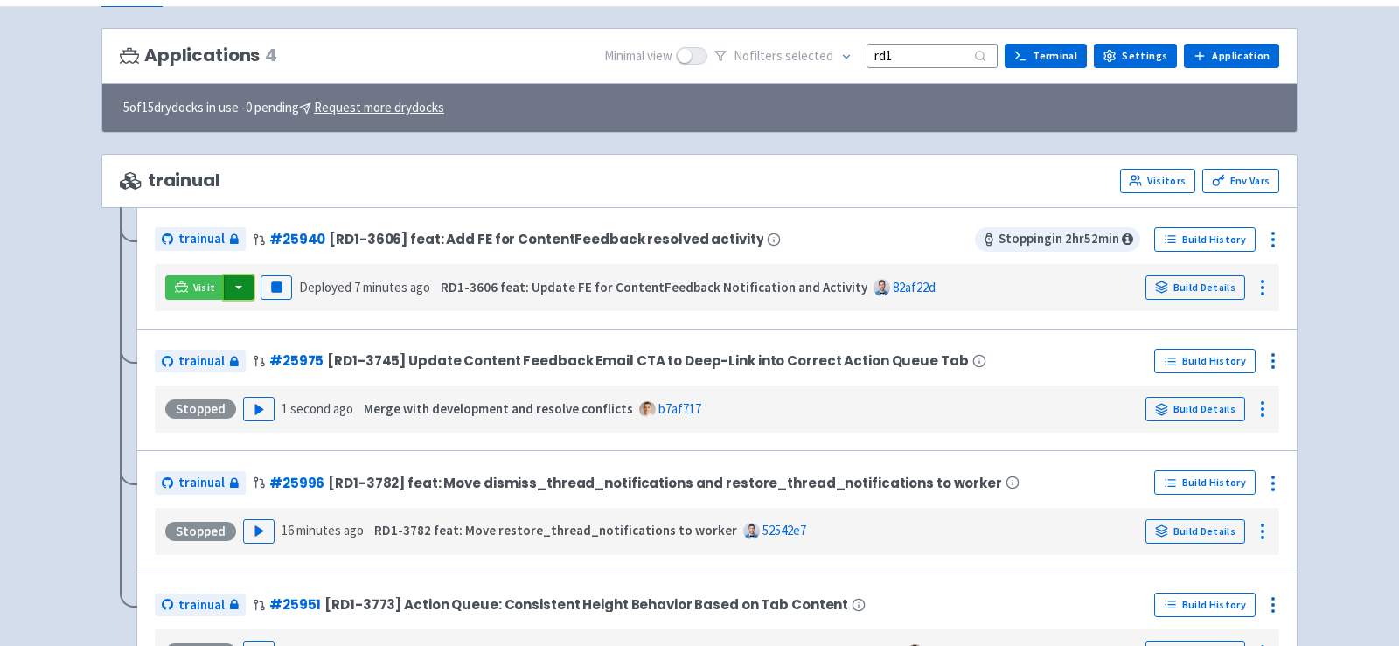
click at [237, 282] on button "button" at bounding box center [239, 287] width 30 height 24
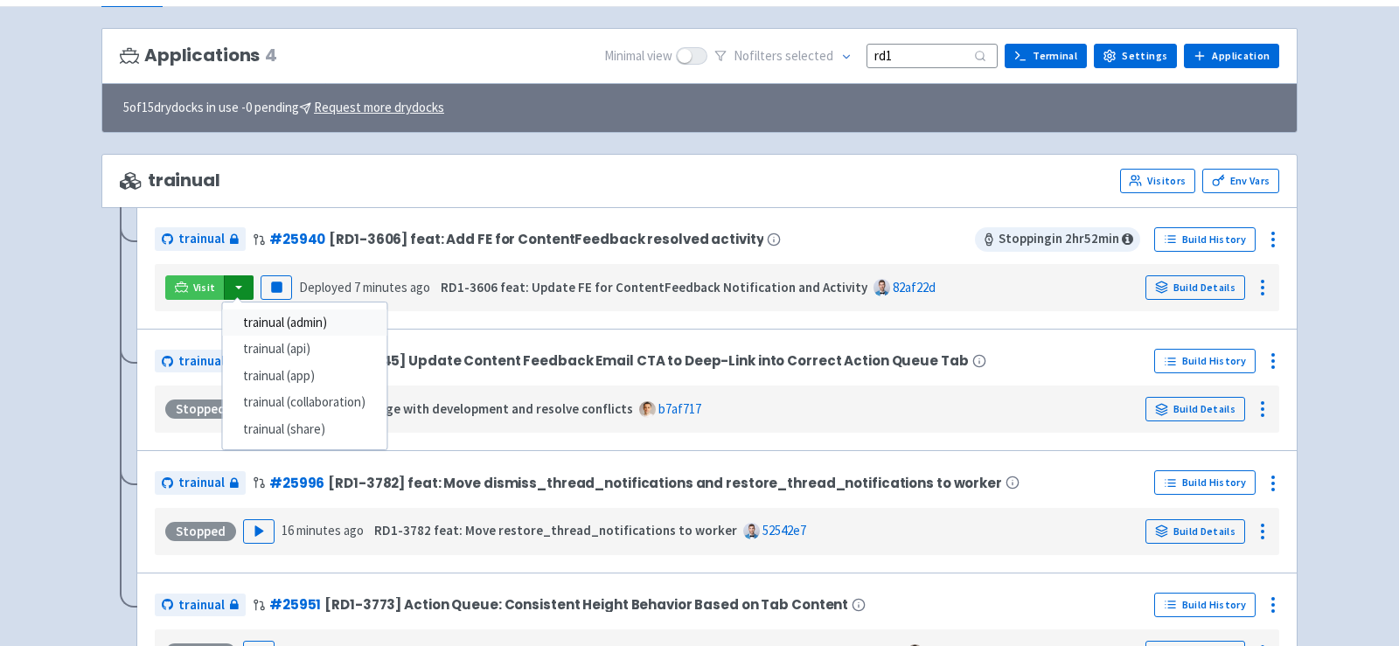
click at [279, 318] on link "trainual (admin)" at bounding box center [304, 323] width 164 height 27
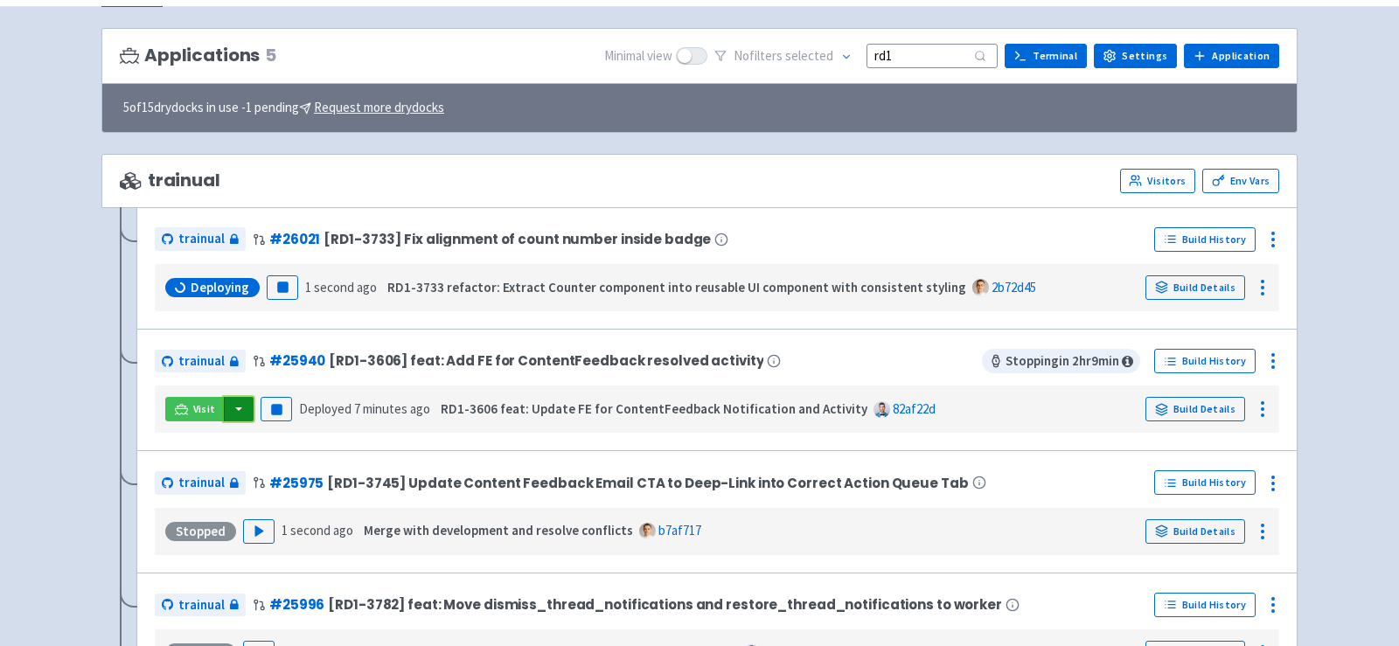
click at [236, 409] on button "button" at bounding box center [239, 409] width 30 height 24
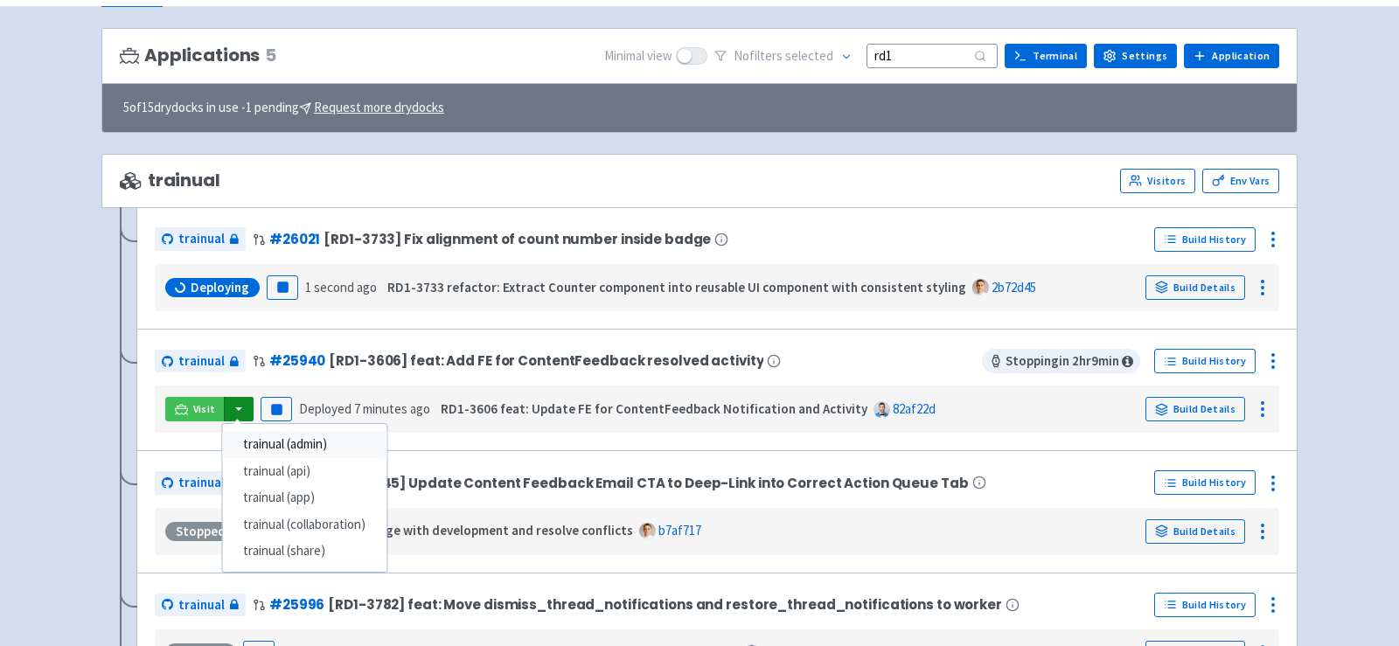
click at [275, 448] on link "trainual (admin)" at bounding box center [304, 444] width 164 height 27
